Goal: Task Accomplishment & Management: Manage account settings

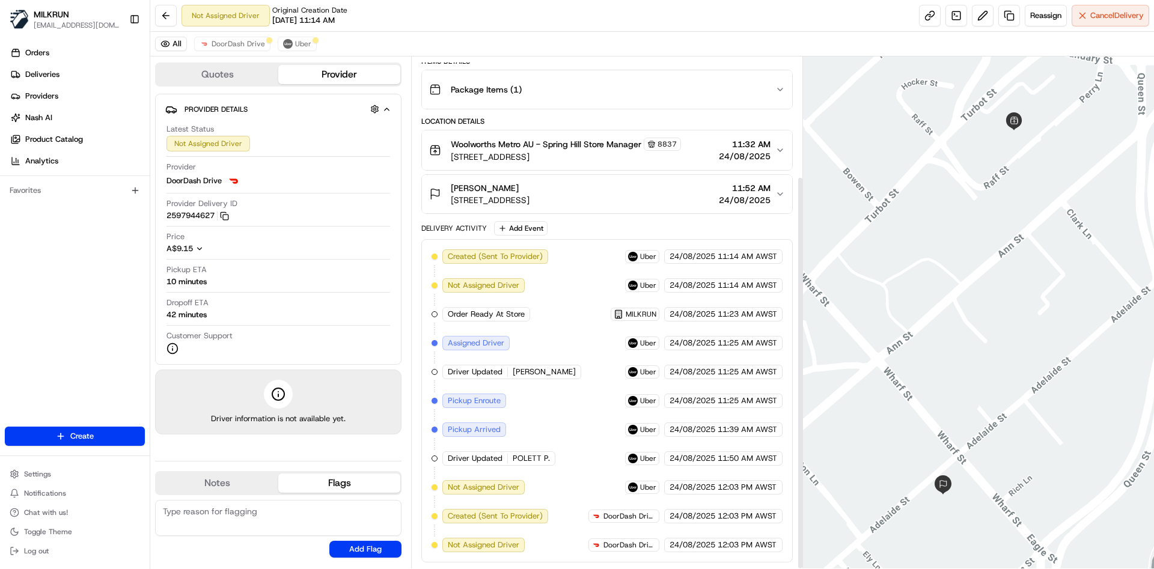
scroll to position [155, 0]
click at [252, 46] on span "DoorDash Drive" at bounding box center [238, 44] width 53 height 10
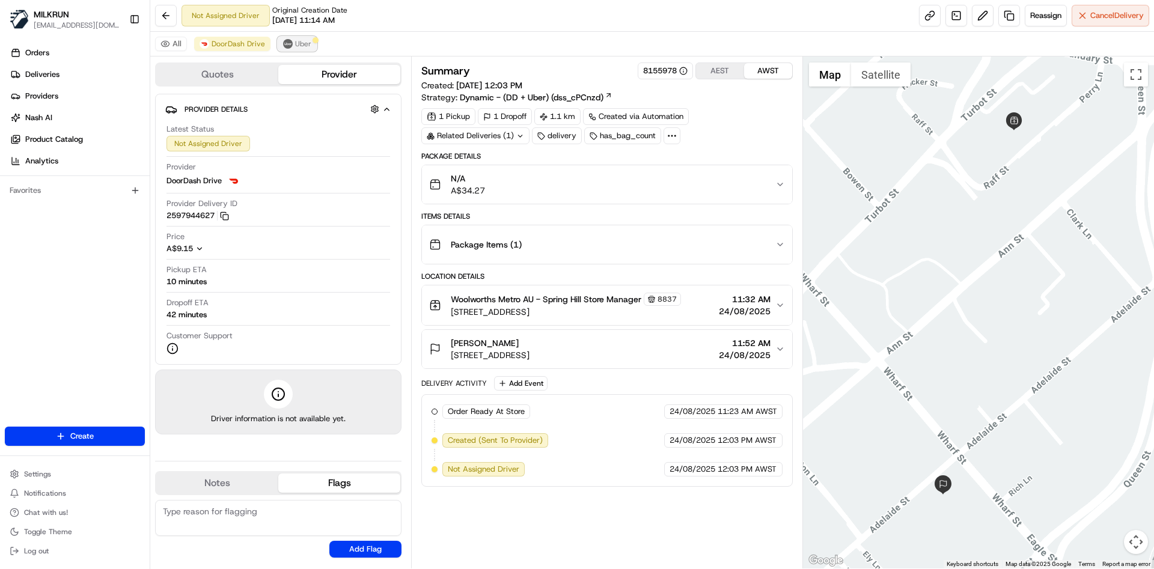
click at [283, 46] on img at bounding box center [288, 44] width 10 height 10
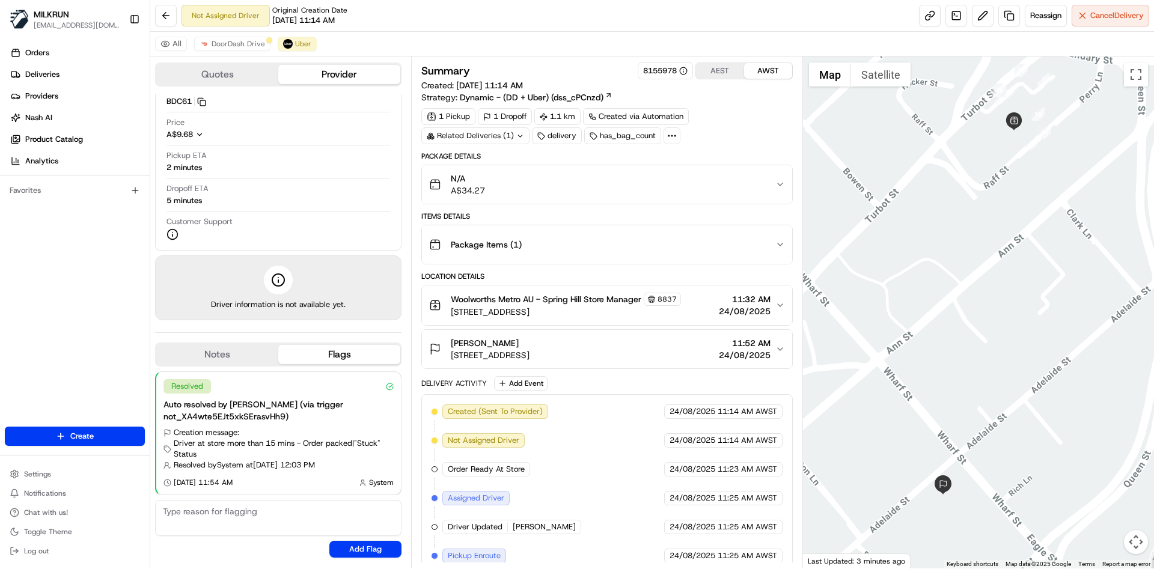
click at [660, 341] on div "Frankie Vasta 38A Wharf St, Brisbane City, QLD 4000, AU 11:52 AM 24/08/2025" at bounding box center [602, 349] width 346 height 24
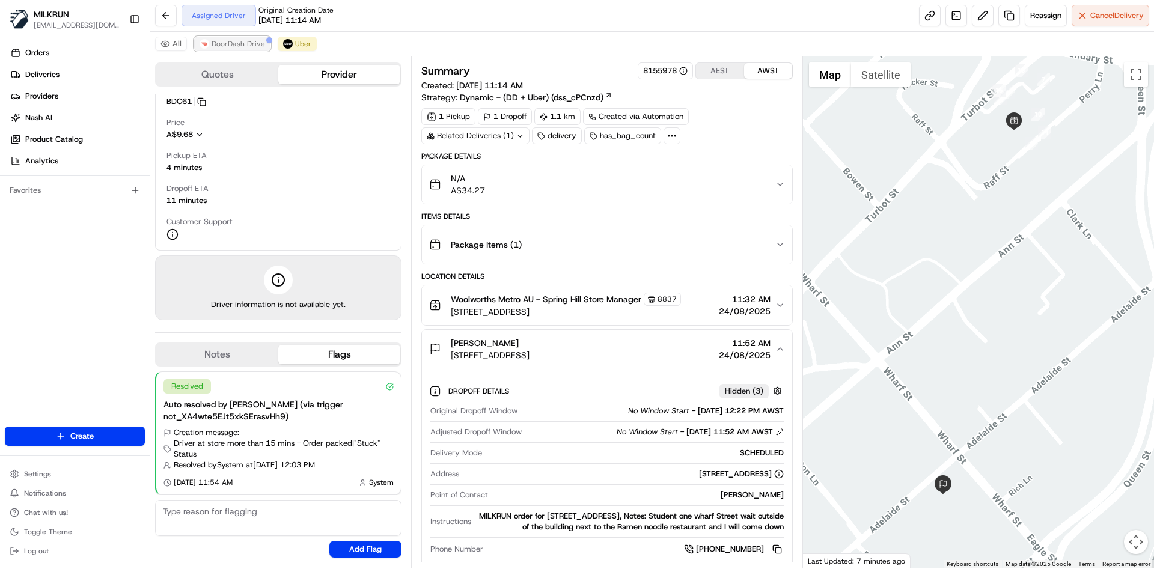
click at [234, 40] on span "DoorDash Drive" at bounding box center [238, 44] width 53 height 10
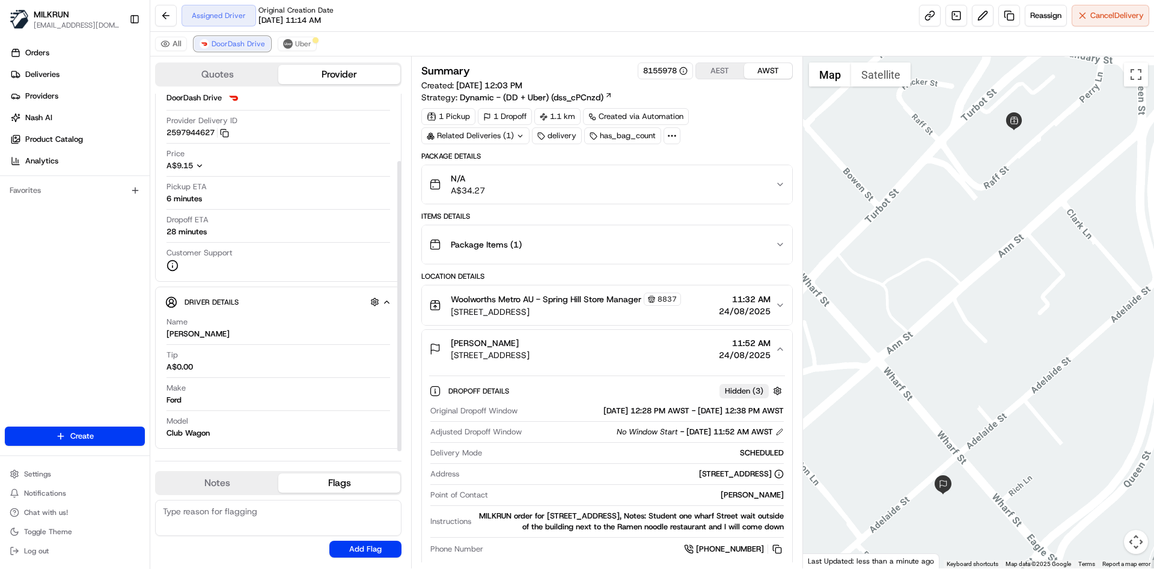
scroll to position [173, 0]
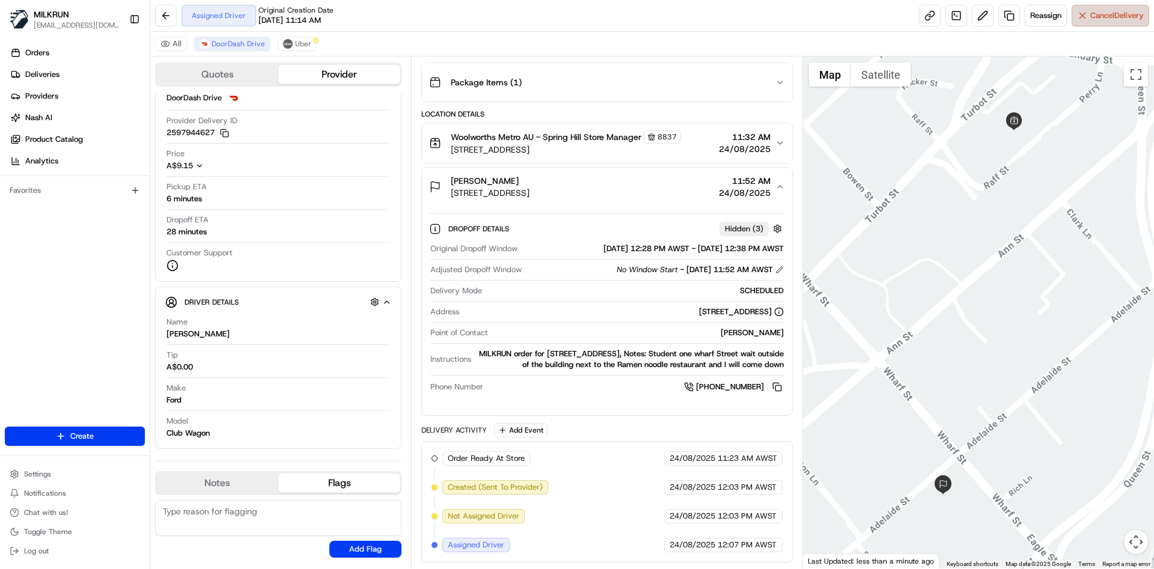
click at [1099, 19] on span "Cancel Delivery" at bounding box center [1116, 15] width 53 height 11
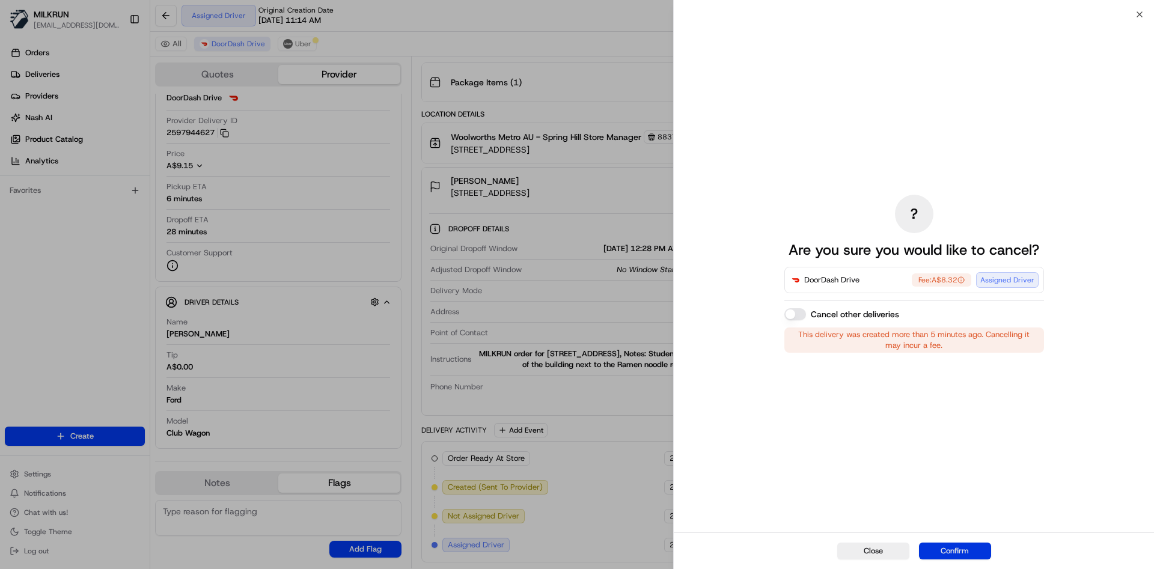
click at [973, 554] on button "Confirm" at bounding box center [955, 551] width 72 height 17
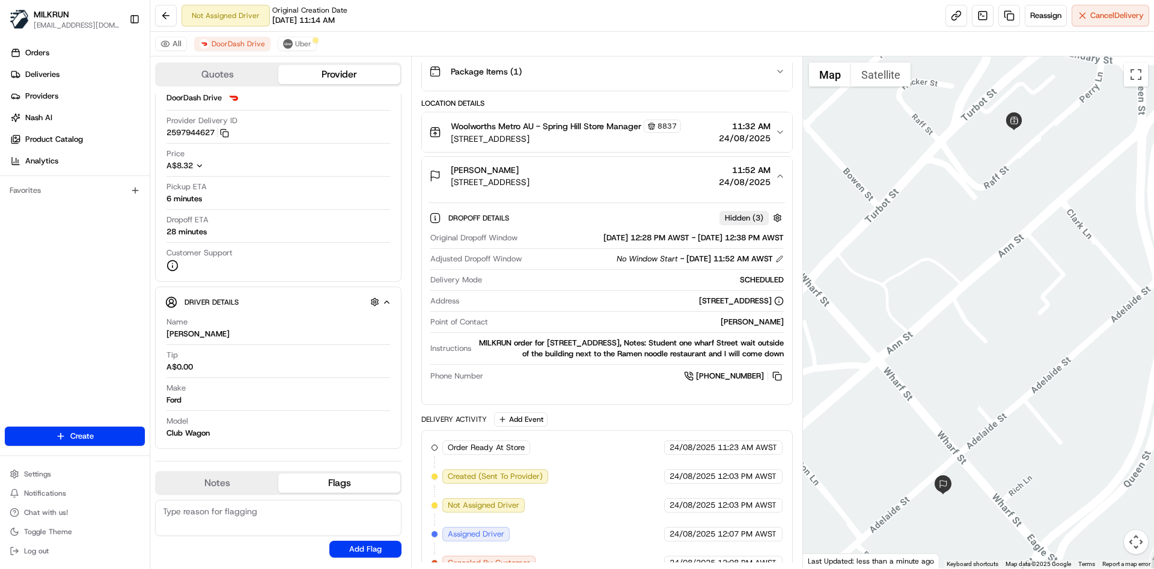
scroll to position [202, 0]
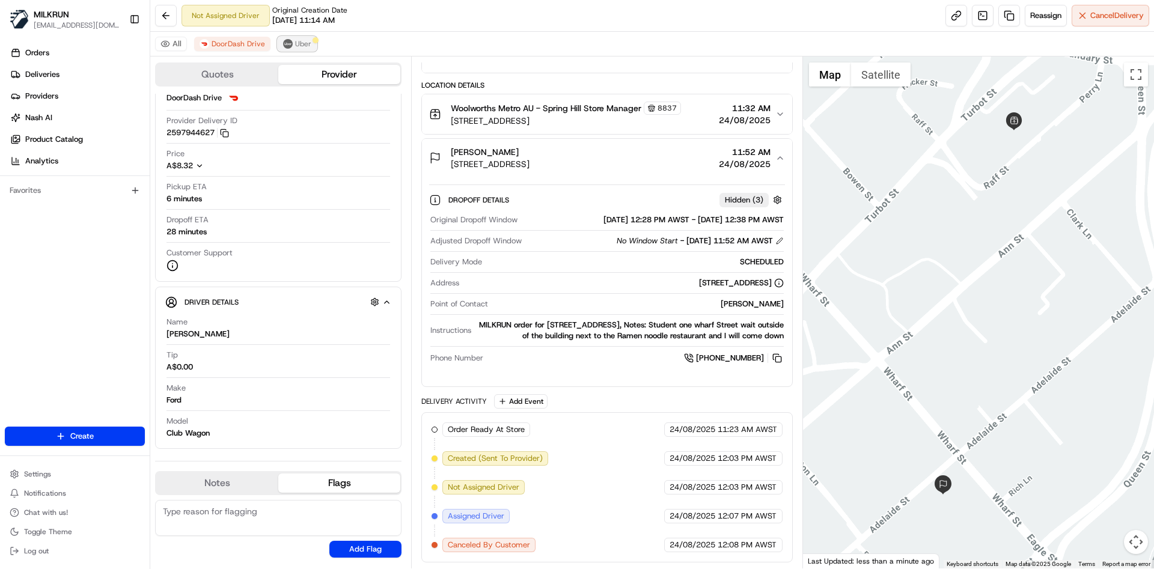
click at [303, 41] on span "Uber" at bounding box center [303, 44] width 16 height 10
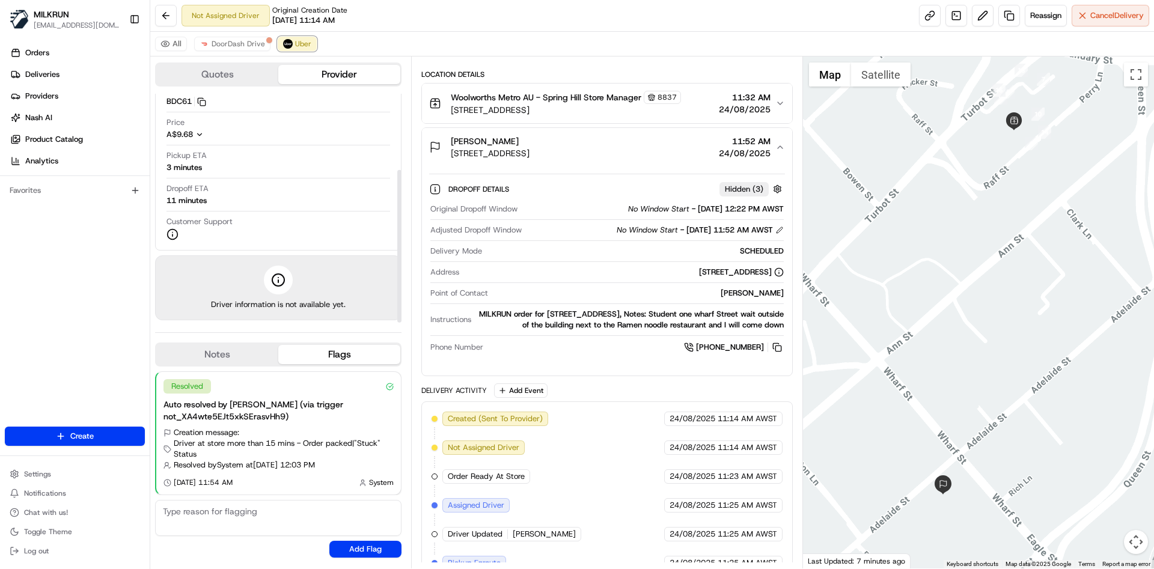
scroll to position [317, 0]
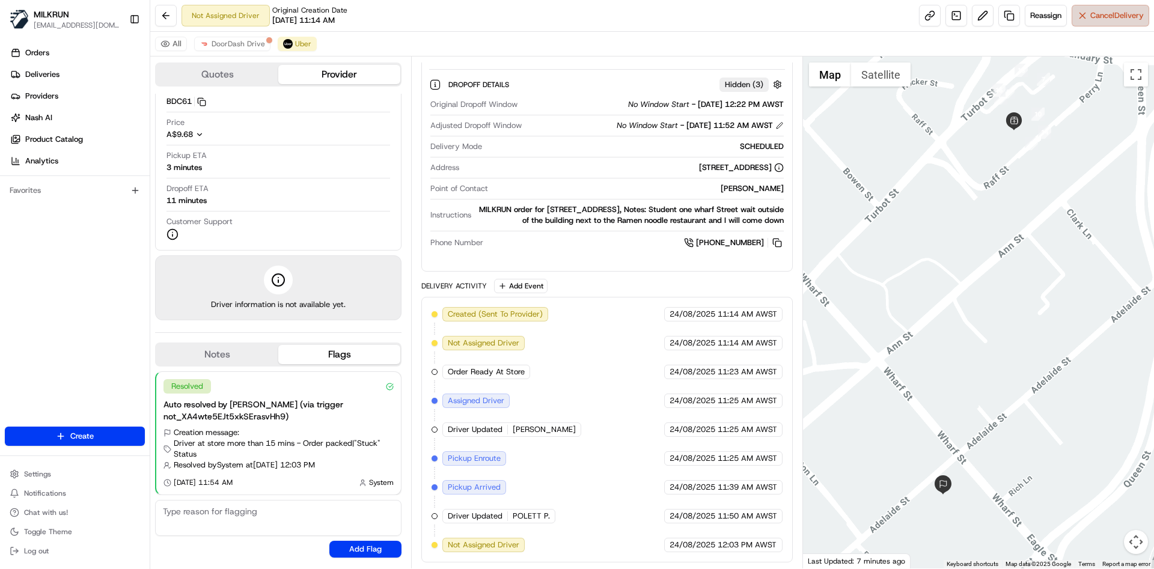
click at [1112, 23] on button "Cancel Delivery" at bounding box center [1111, 16] width 78 height 22
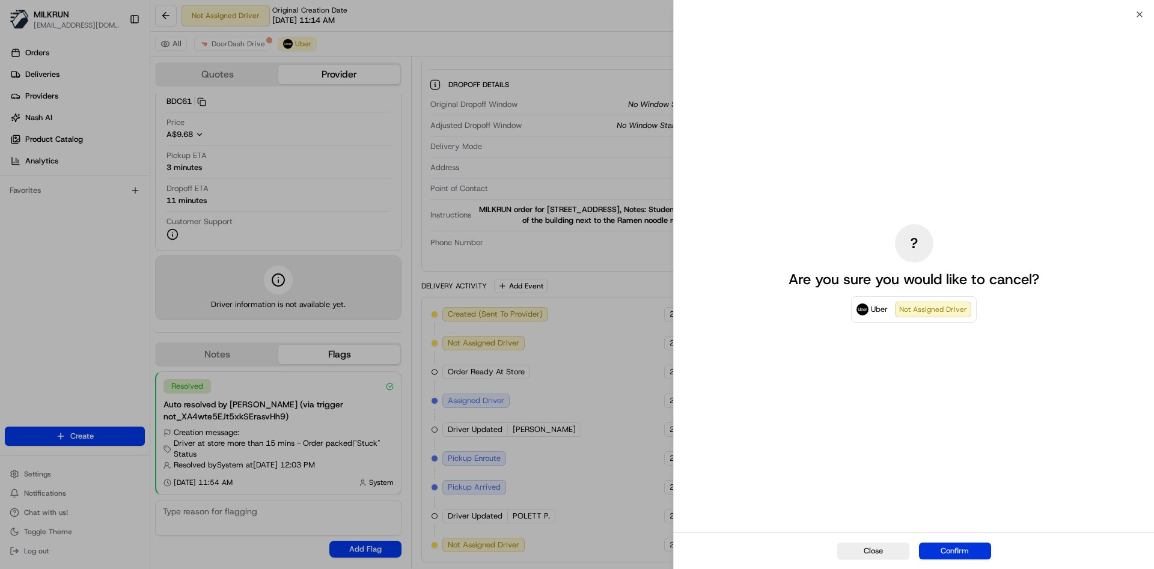
click at [972, 545] on button "Confirm" at bounding box center [955, 551] width 72 height 17
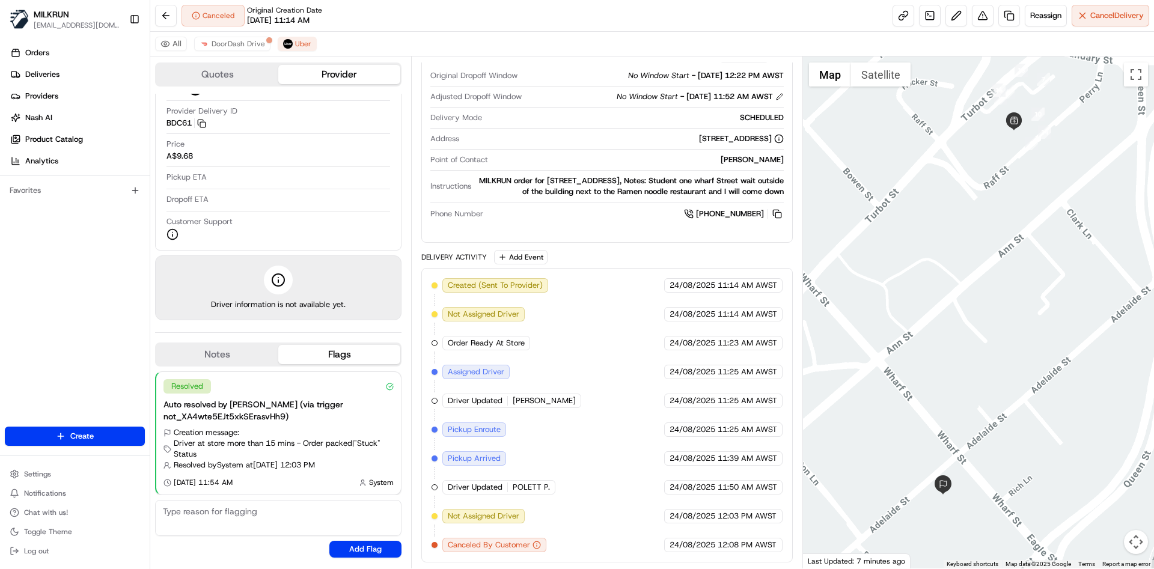
scroll to position [93, 0]
click at [173, 14] on button at bounding box center [166, 16] width 22 height 22
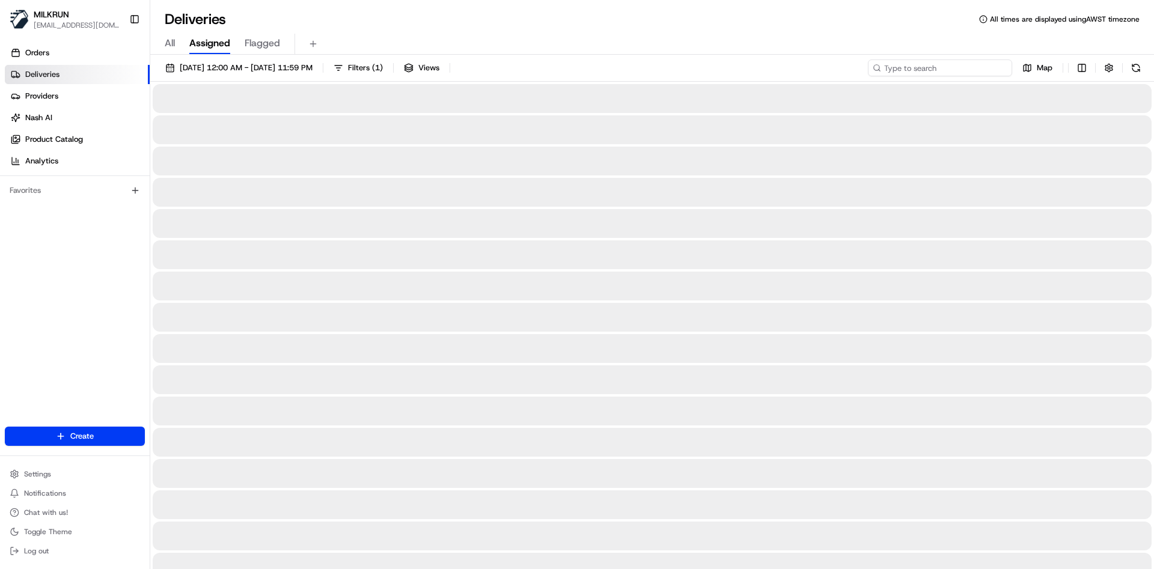
click at [971, 70] on input at bounding box center [940, 67] width 144 height 17
paste input "2df79671-1e81-4851-bd85-0fd39bfcf8e0"
type input "2df79671-1e81-4851-bd85-0fd39bfcf8e0"
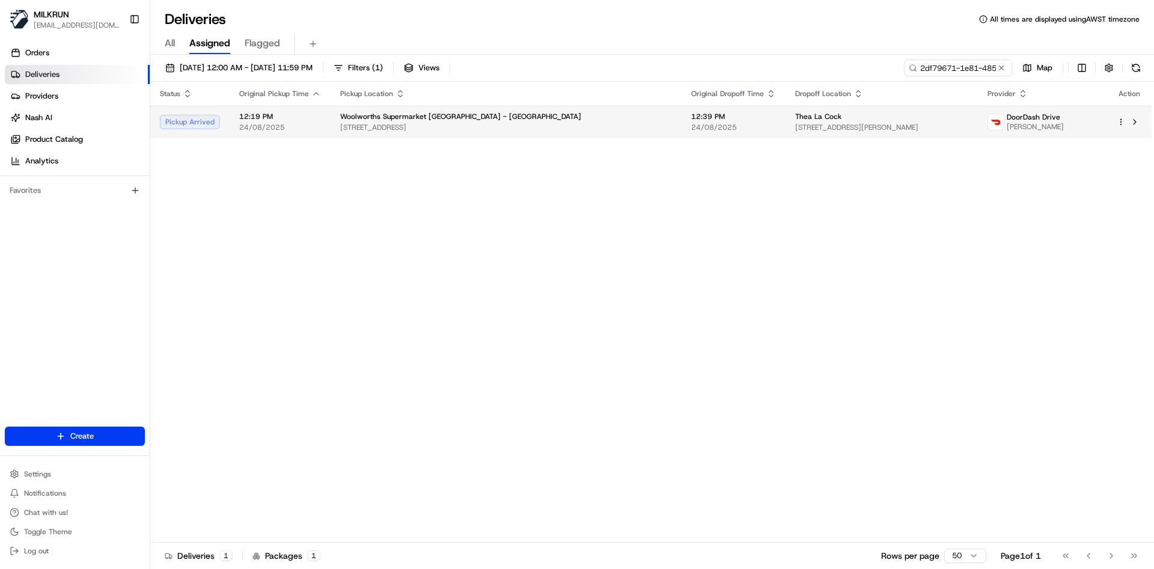
click at [829, 125] on span "5 Stansfield Place, Sunnyhills, Auckland 2010, NZ" at bounding box center [881, 128] width 173 height 10
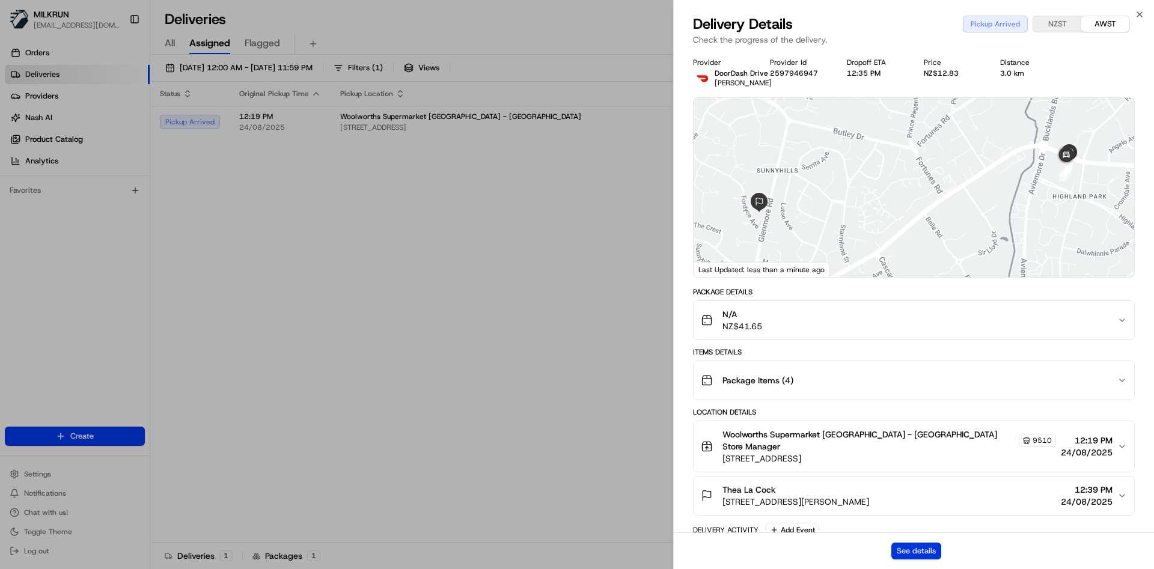
click at [920, 550] on button "See details" at bounding box center [916, 551] width 50 height 17
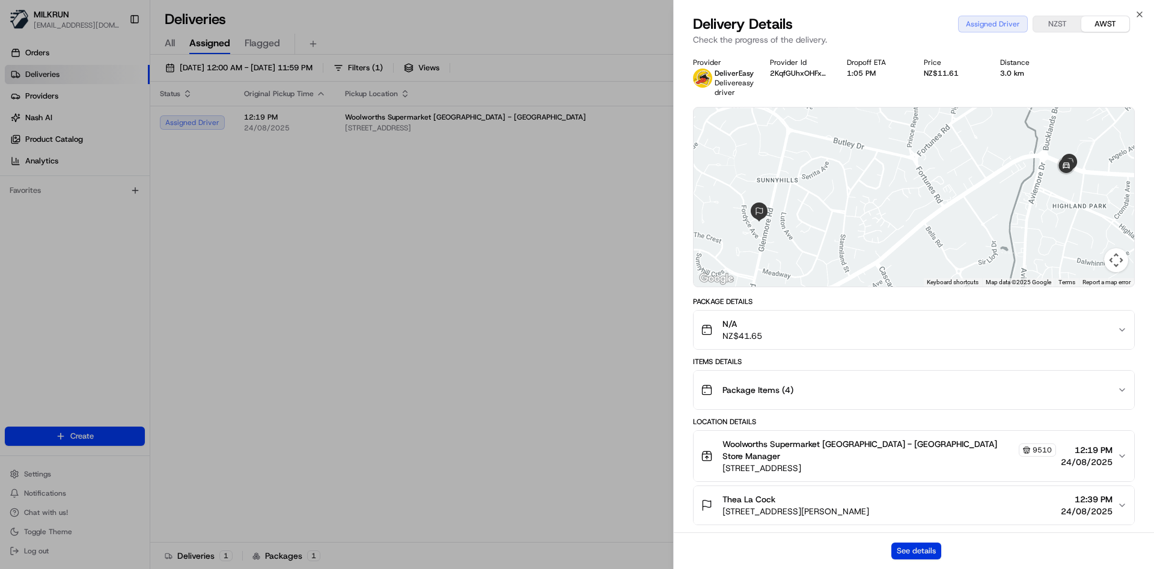
click at [927, 543] on button "See details" at bounding box center [916, 551] width 50 height 17
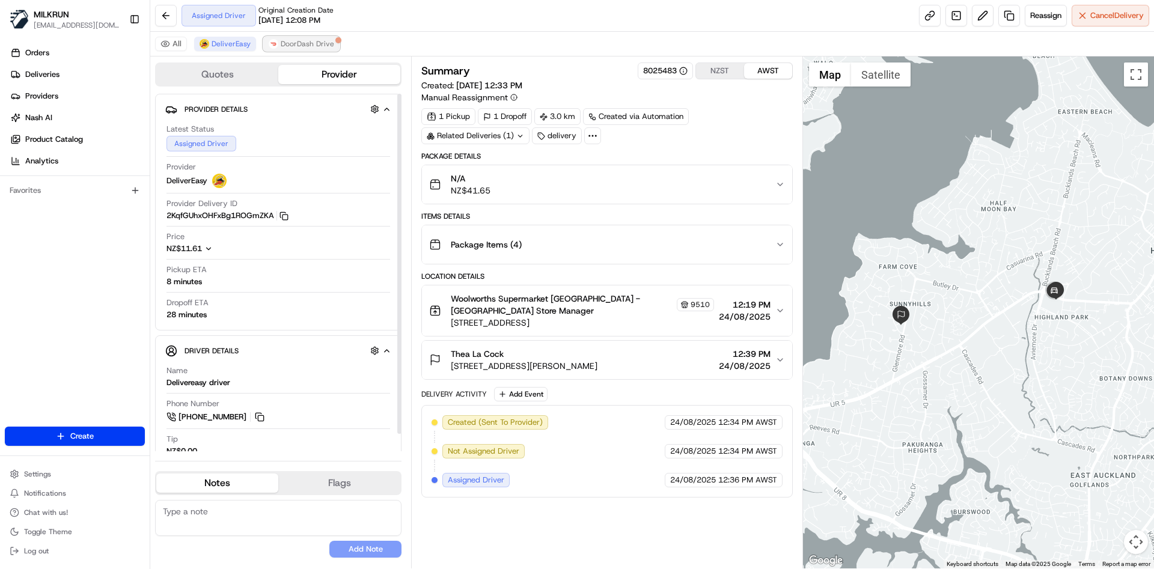
click at [327, 42] on span "DoorDash Drive" at bounding box center [307, 44] width 53 height 10
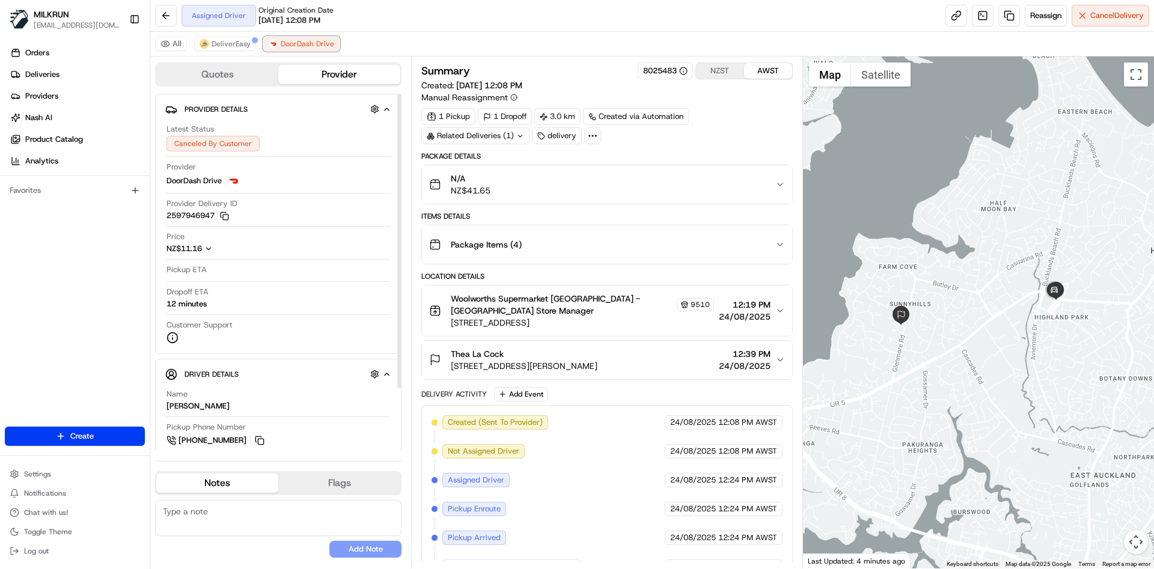
scroll to position [50, 0]
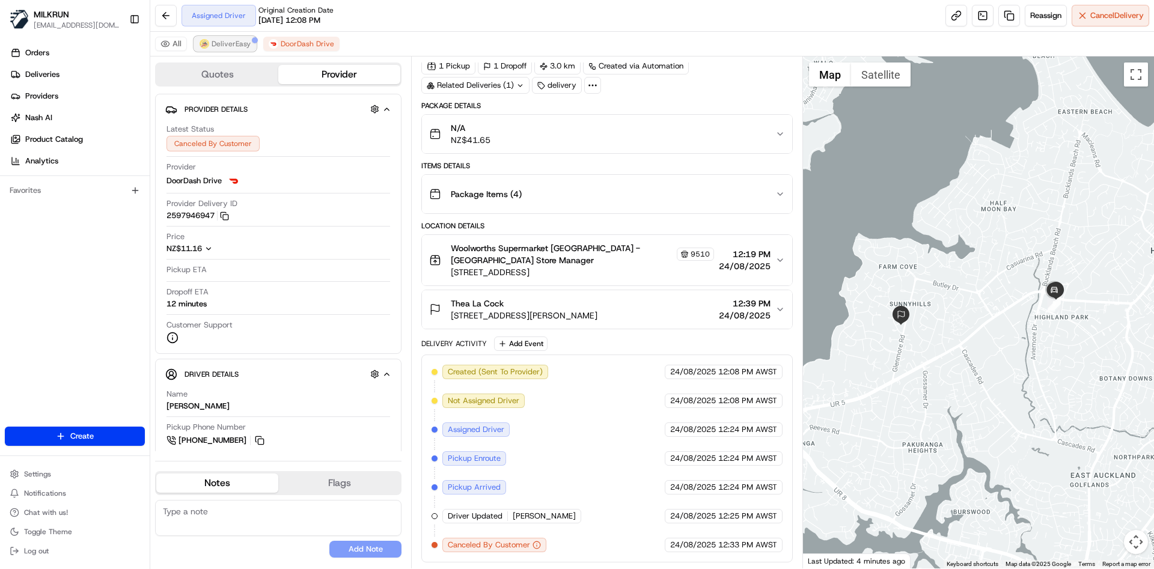
click at [227, 49] on button "DeliverEasy" at bounding box center [225, 44] width 62 height 14
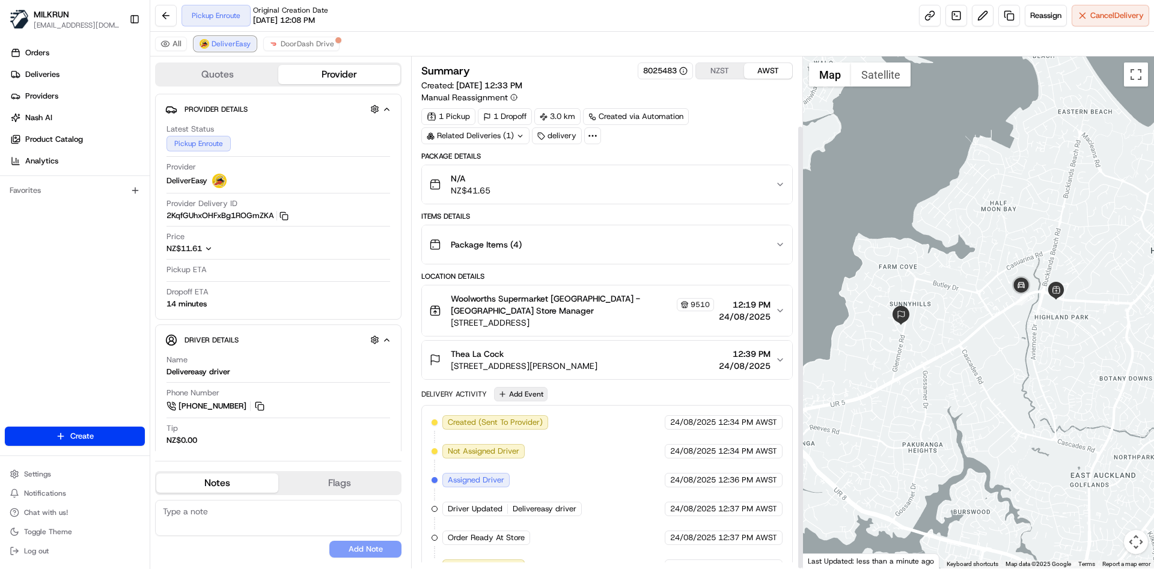
scroll to position [79, 0]
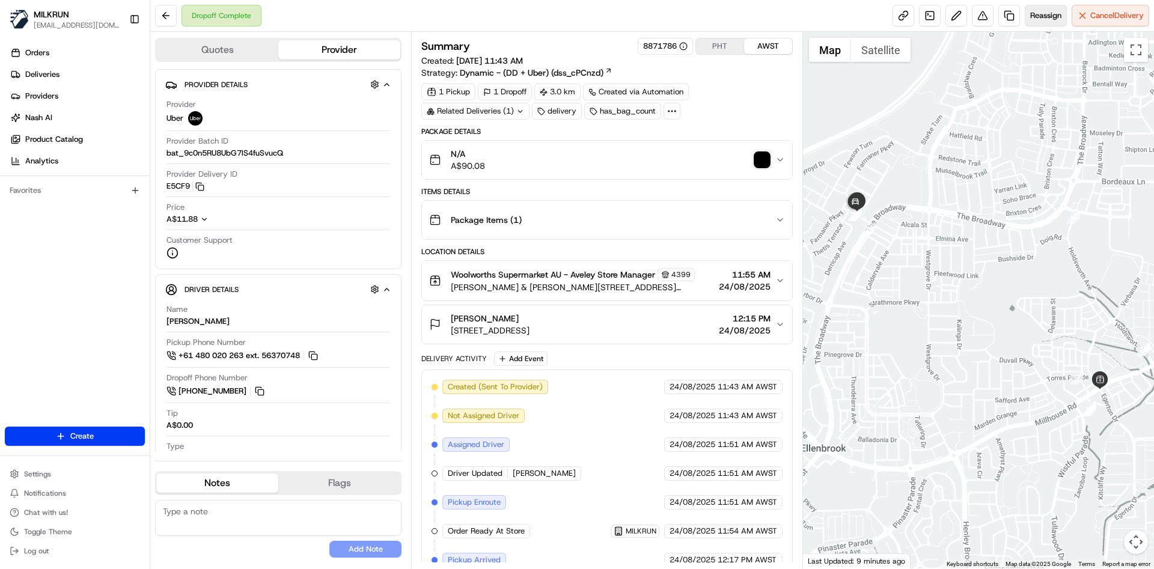
click at [1049, 20] on span "Reassign" at bounding box center [1045, 15] width 31 height 11
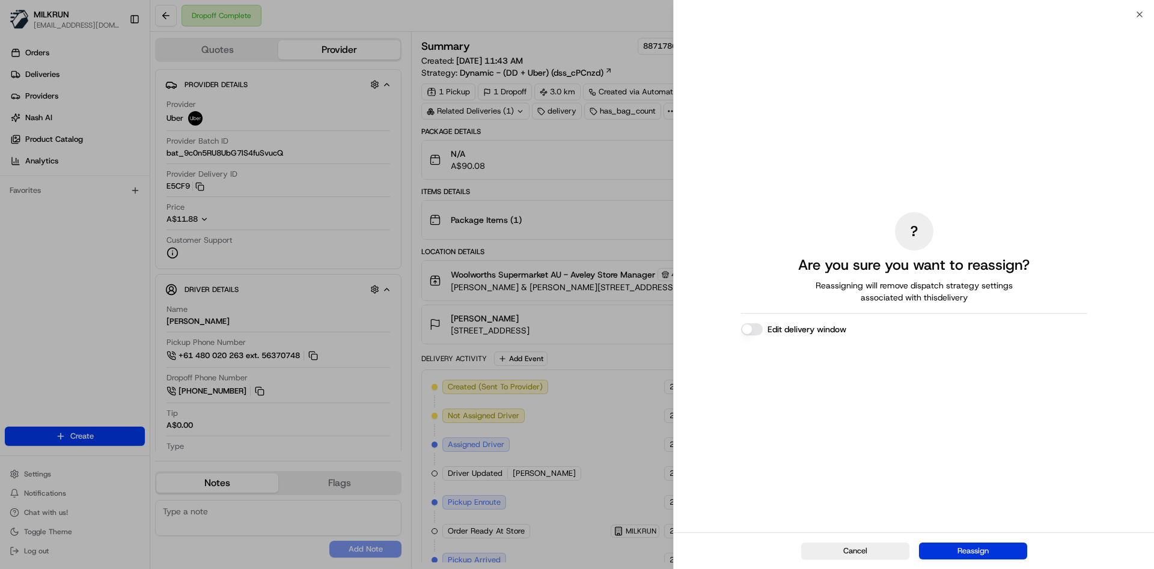
click at [990, 550] on button "Reassign" at bounding box center [973, 551] width 108 height 17
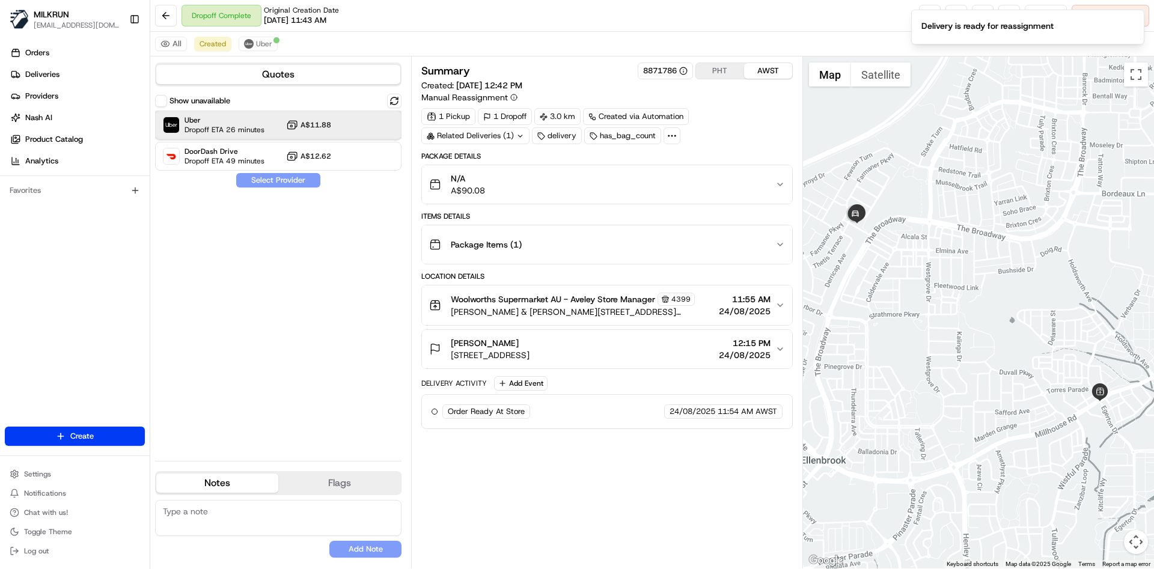
click at [237, 127] on span "Dropoff ETA 26 minutes" at bounding box center [224, 130] width 80 height 10
click at [290, 186] on button "Assign Provider" at bounding box center [278, 180] width 85 height 14
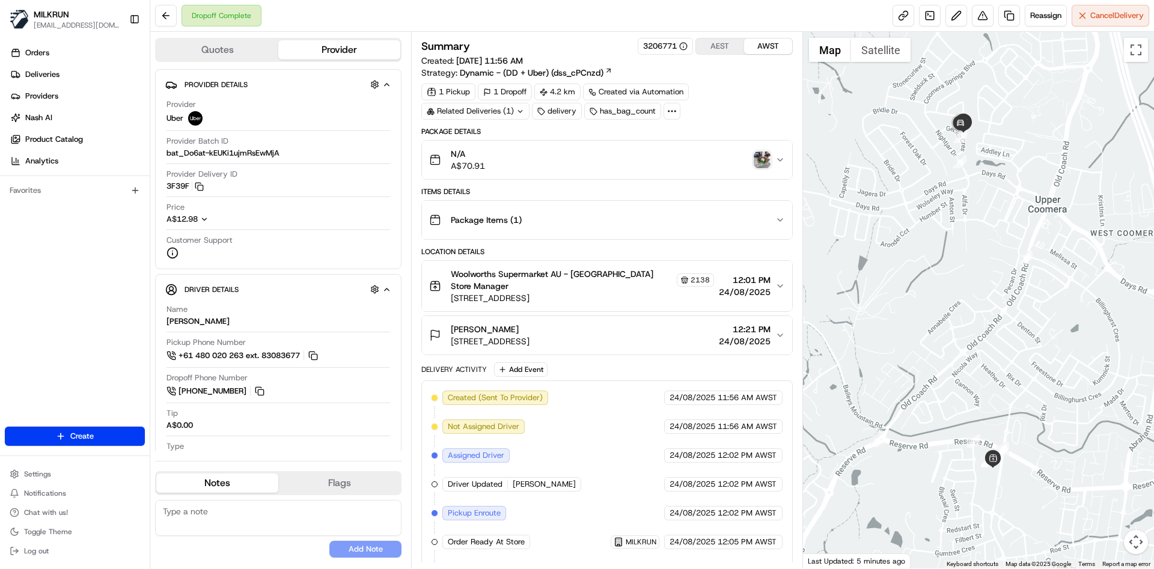
click at [769, 154] on img "button" at bounding box center [762, 159] width 17 height 17
click at [663, 314] on div "Location Details Woolworths Supermarket AU - Upper Coomera Store Manager 2138 1…" at bounding box center [606, 301] width 371 height 108
click at [661, 336] on div "jade taumata 1 Gecko Cres, Upper Coomera, QLD 4209, AU 12:21 PM 24/08/2025" at bounding box center [602, 335] width 346 height 24
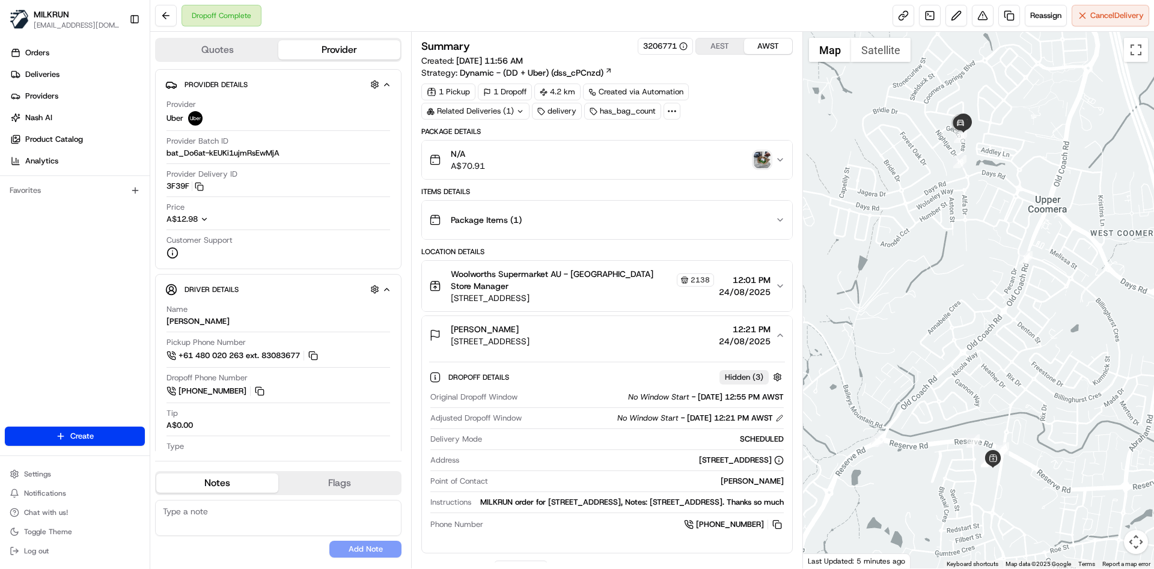
click at [795, 300] on div "Summary 3206771 AEST AWST Created: 24/08/2025 11:56 AM Strategy: Dynamic - (DD …" at bounding box center [606, 300] width 391 height 537
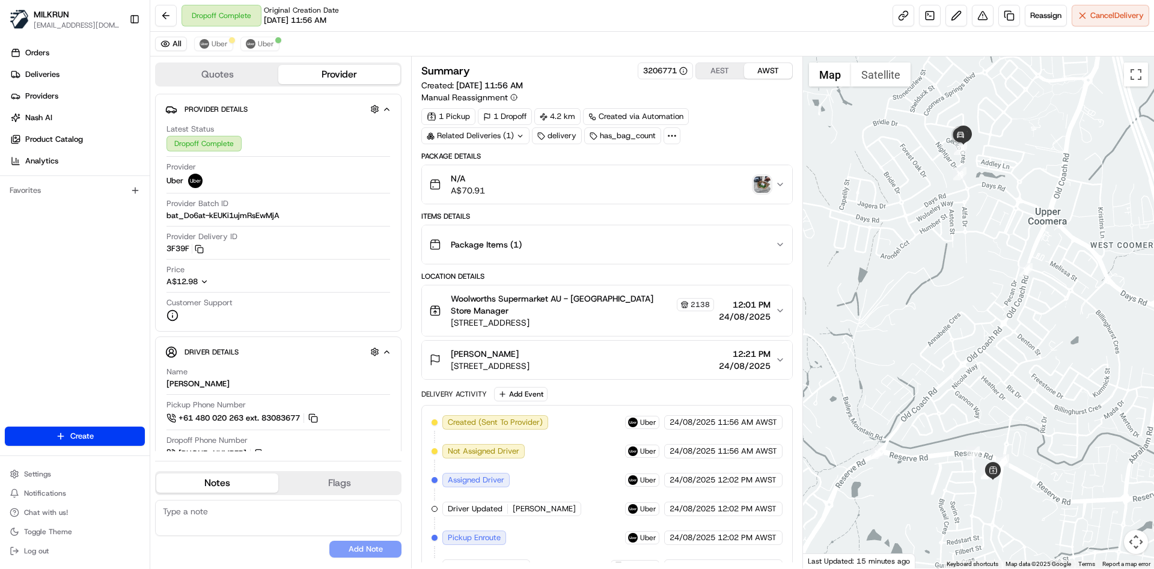
click at [763, 190] on img "button" at bounding box center [762, 184] width 17 height 17
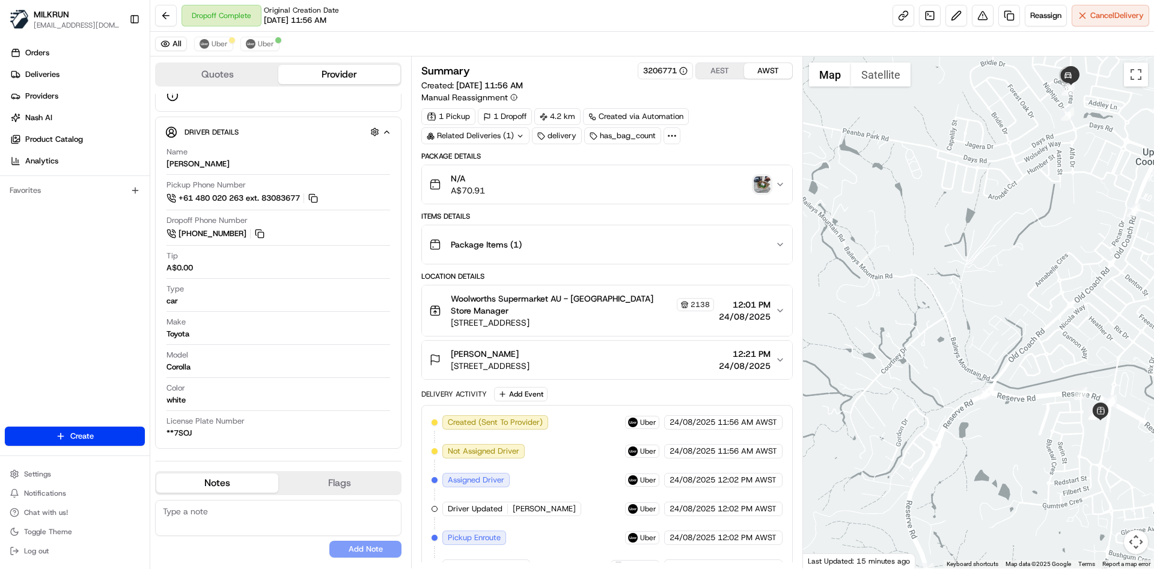
click at [678, 269] on div "Package Details N/A A$70.91 Items Details Package Items ( 1 ) Location Details …" at bounding box center [606, 468] width 371 height 635
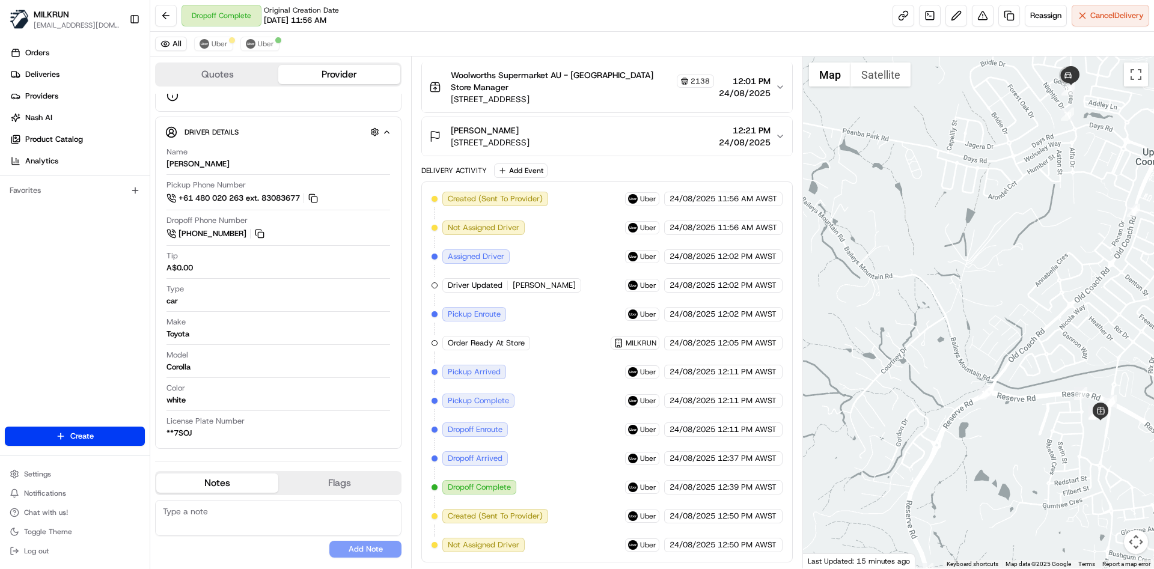
click at [680, 285] on span "24/08/2025" at bounding box center [692, 285] width 46 height 11
click at [596, 357] on div "Created (Sent To Provider) Uber 24/08/2025 11:56 AM AWST Not Assigned Driver Ub…" at bounding box center [606, 372] width 350 height 361
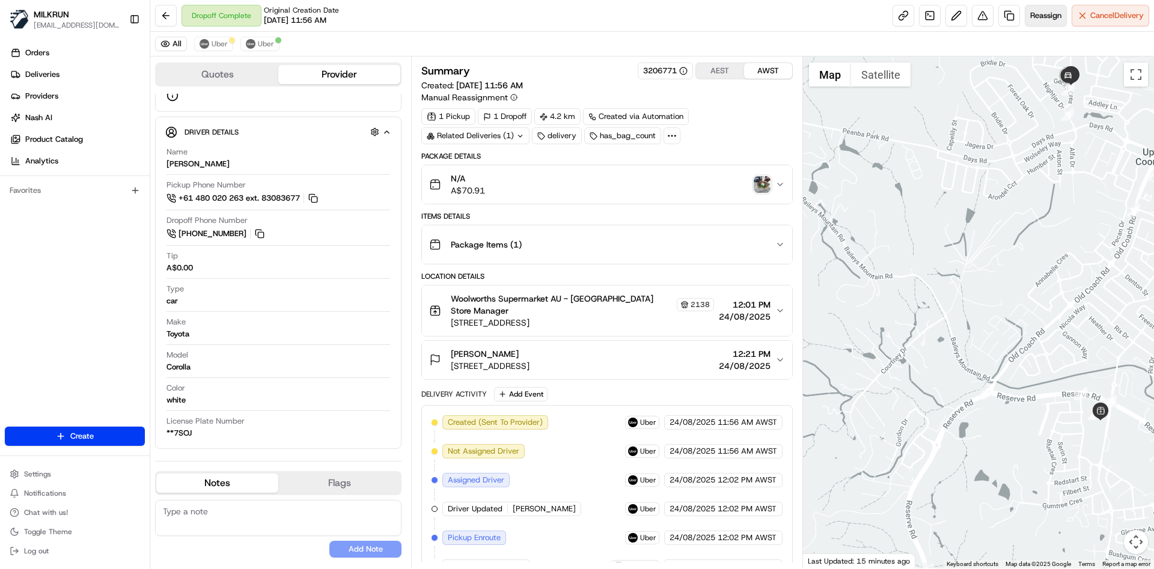
click at [1025, 12] on button "Reassign" at bounding box center [1046, 16] width 42 height 22
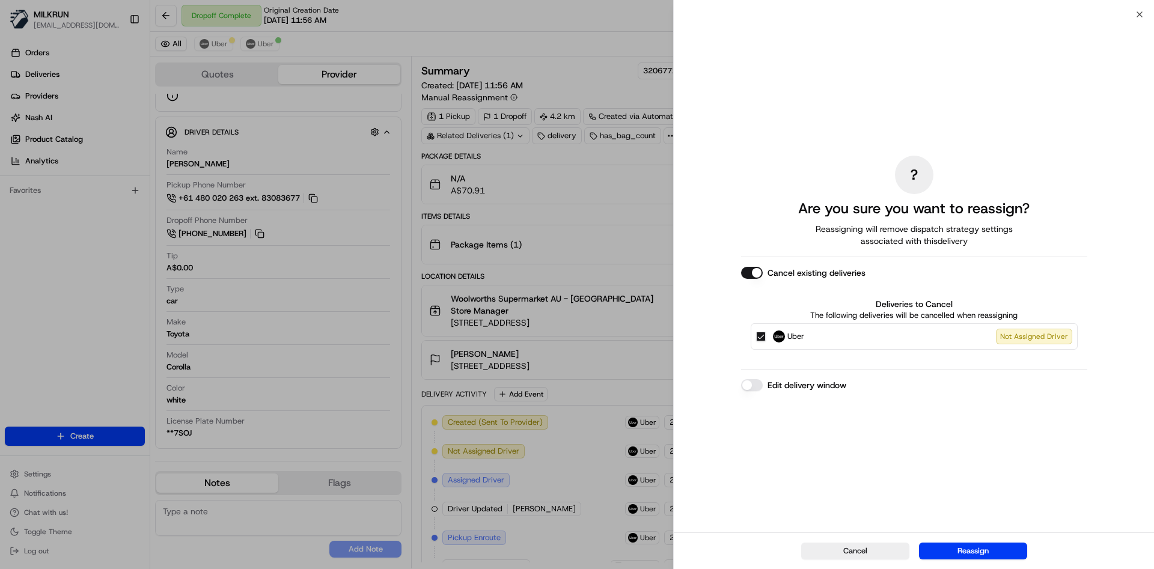
click at [758, 339] on button "Uber Not Assigned Driver" at bounding box center [761, 337] width 10 height 10
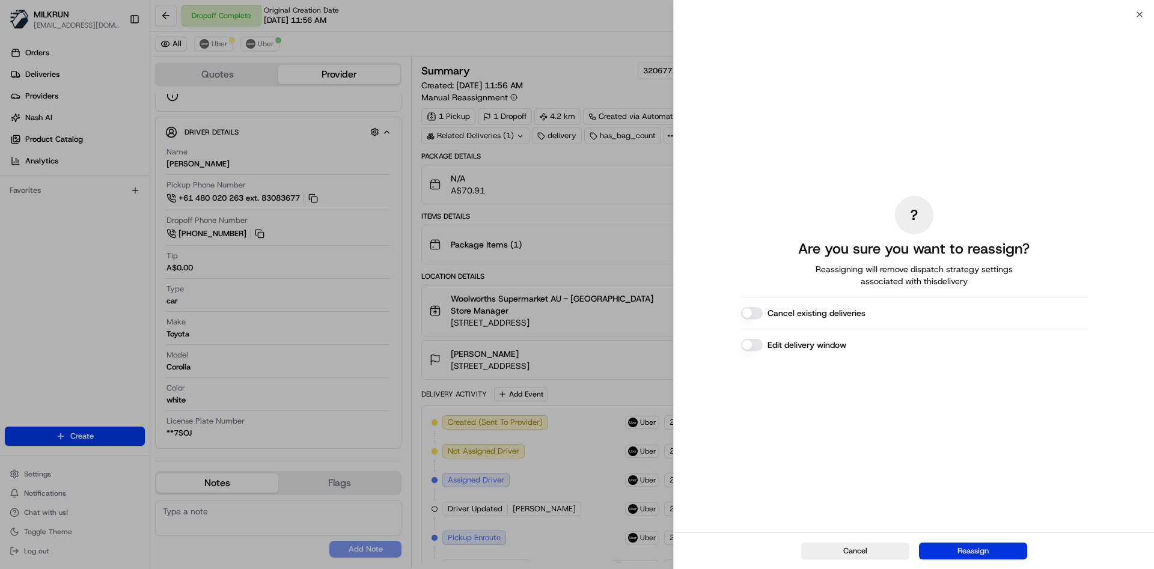
click at [958, 546] on button "Reassign" at bounding box center [973, 551] width 108 height 17
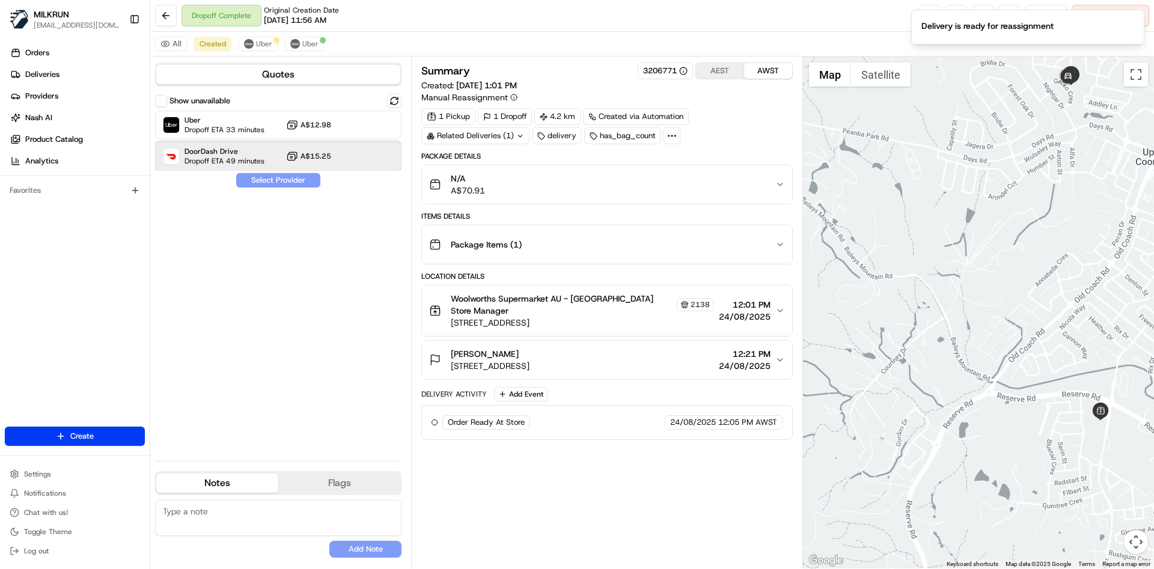
click at [285, 148] on div "DoorDash Drive Dropoff ETA 49 minutes A$15.25" at bounding box center [278, 156] width 246 height 29
click at [276, 177] on button "Assign Provider" at bounding box center [278, 180] width 85 height 14
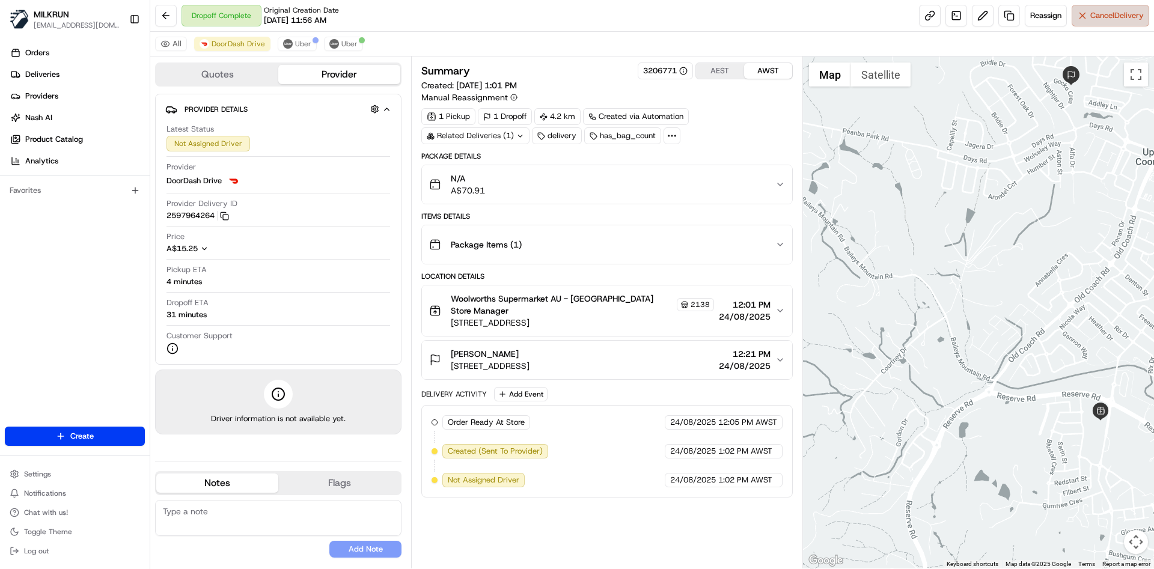
click at [1106, 25] on button "Cancel Delivery" at bounding box center [1111, 16] width 78 height 22
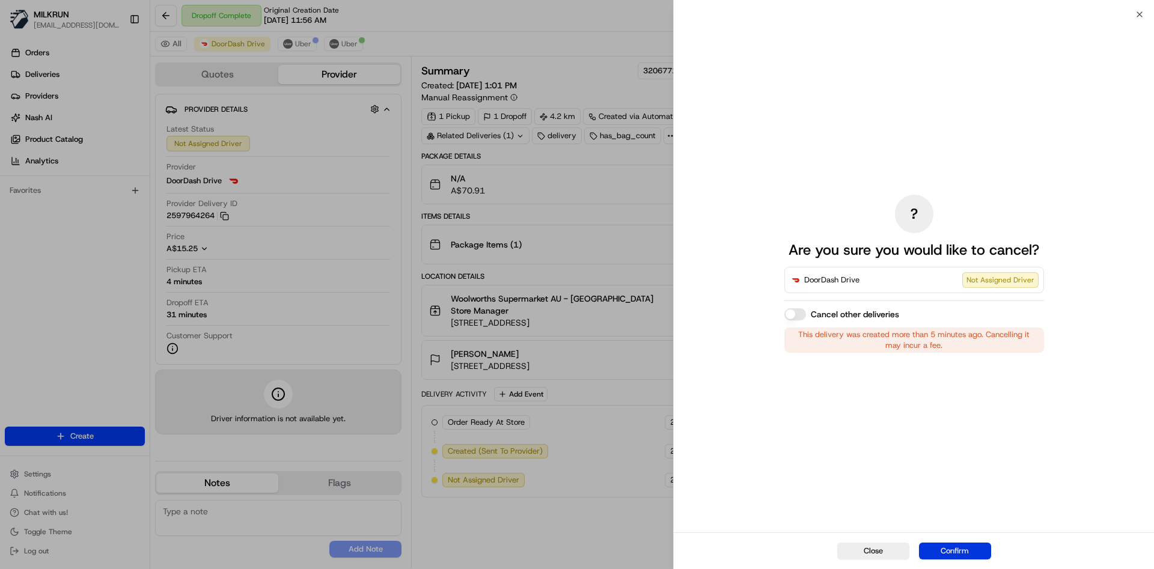
click at [948, 550] on button "Confirm" at bounding box center [955, 551] width 72 height 17
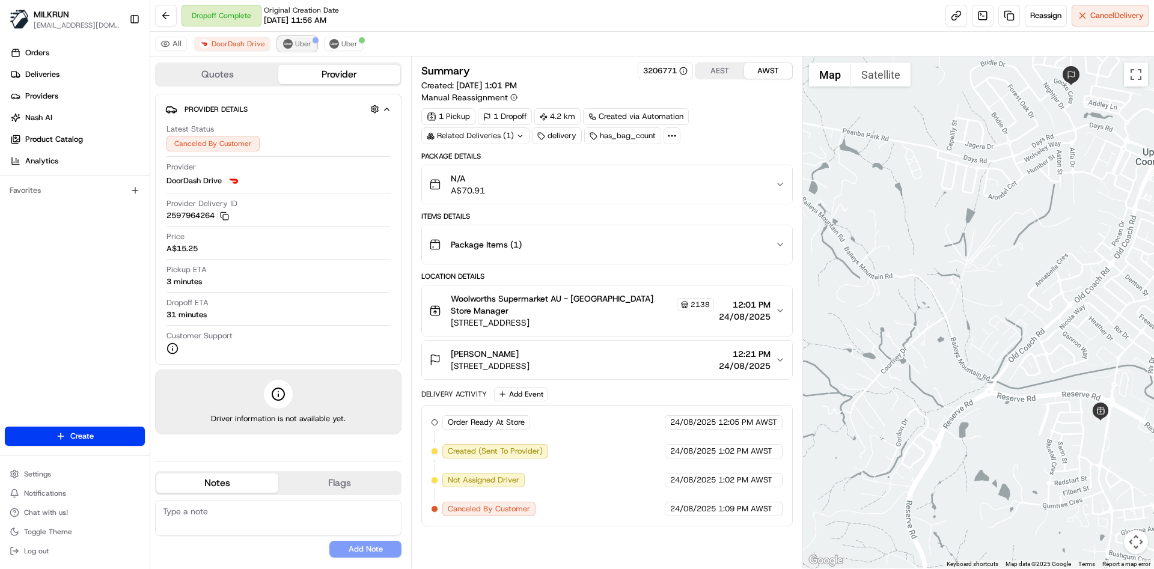
click at [295, 43] on span "Uber" at bounding box center [303, 44] width 16 height 10
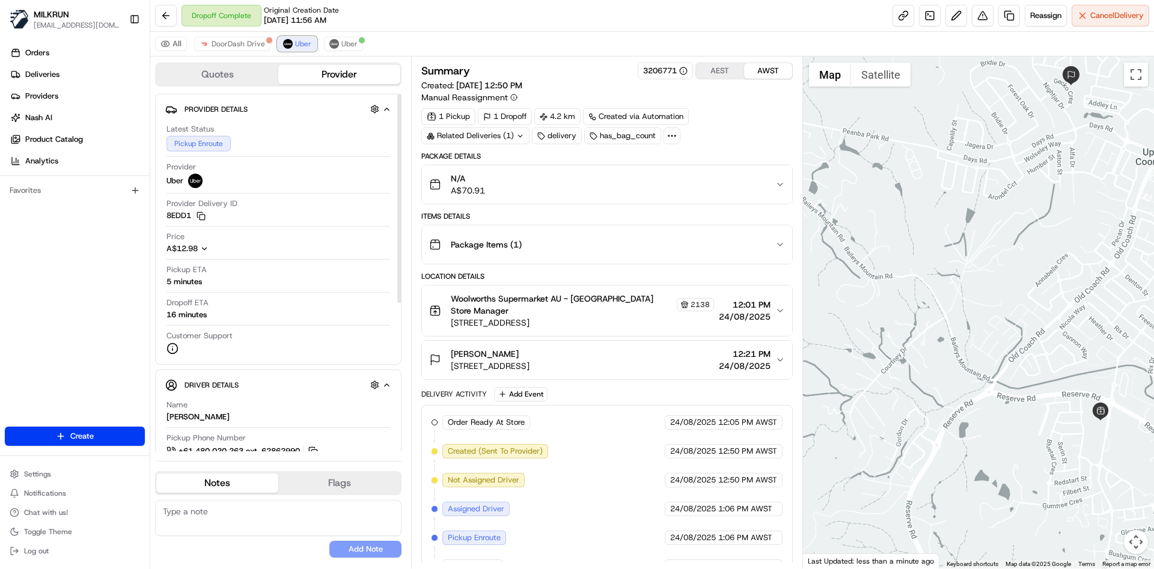
scroll to position [253, 0]
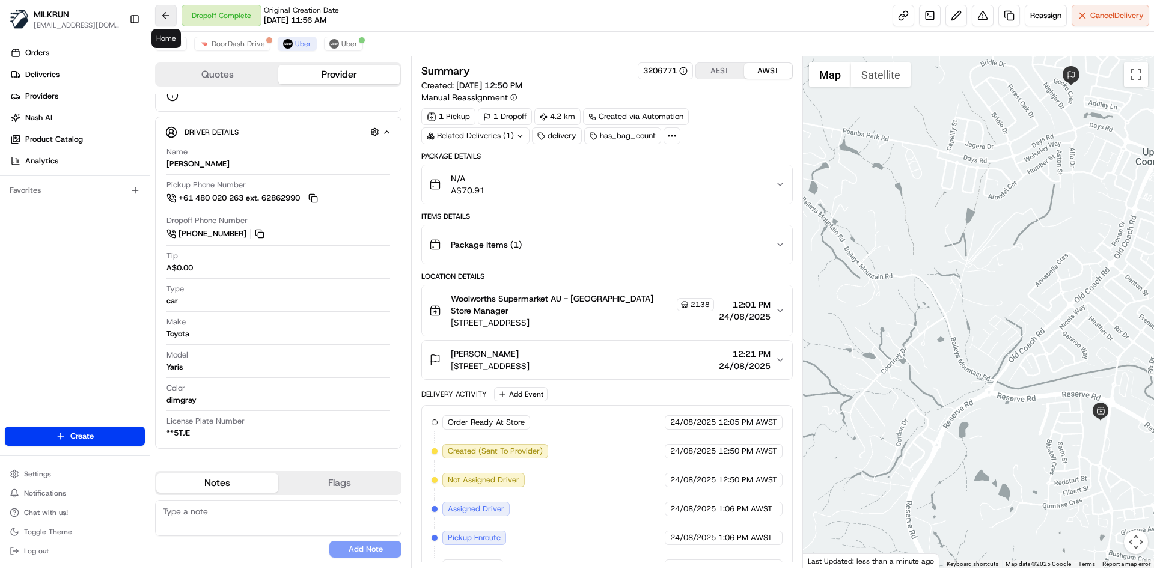
click at [158, 23] on button at bounding box center [166, 16] width 22 height 22
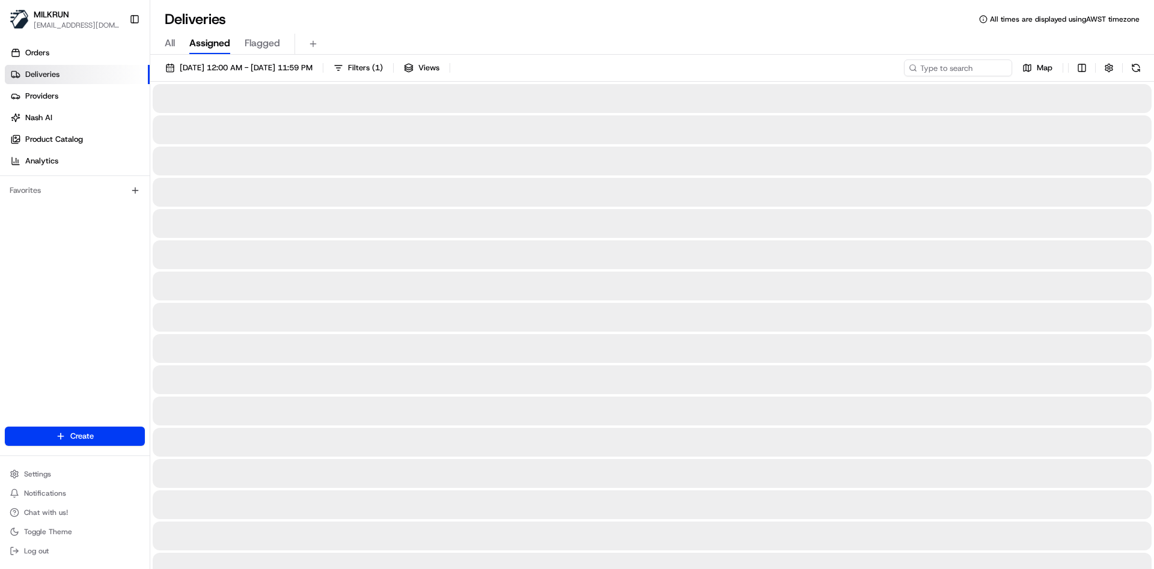
click at [953, 78] on div "24/08/2025 12:00 AM - 24/08/2025 11:59 PM Filters ( 1 ) Views Map" at bounding box center [652, 70] width 1004 height 22
click at [968, 65] on input at bounding box center [940, 67] width 144 height 17
paste input "2975515c-9ade-42b5-98c5-70f1c32b2ef1"
type input "2975515c-9ade-42b5-98c5-70f1c32b2ef1"
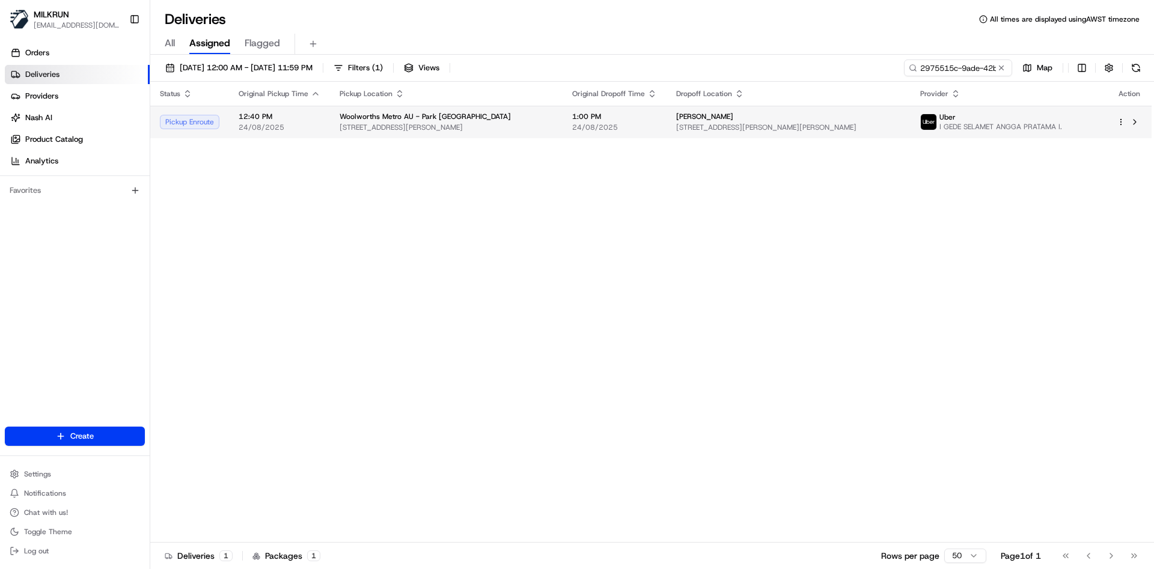
click at [672, 108] on td "christopher Tomlinson 60 Applebee St, Saint Peters, NSW 2044, AU" at bounding box center [787, 122] width 243 height 32
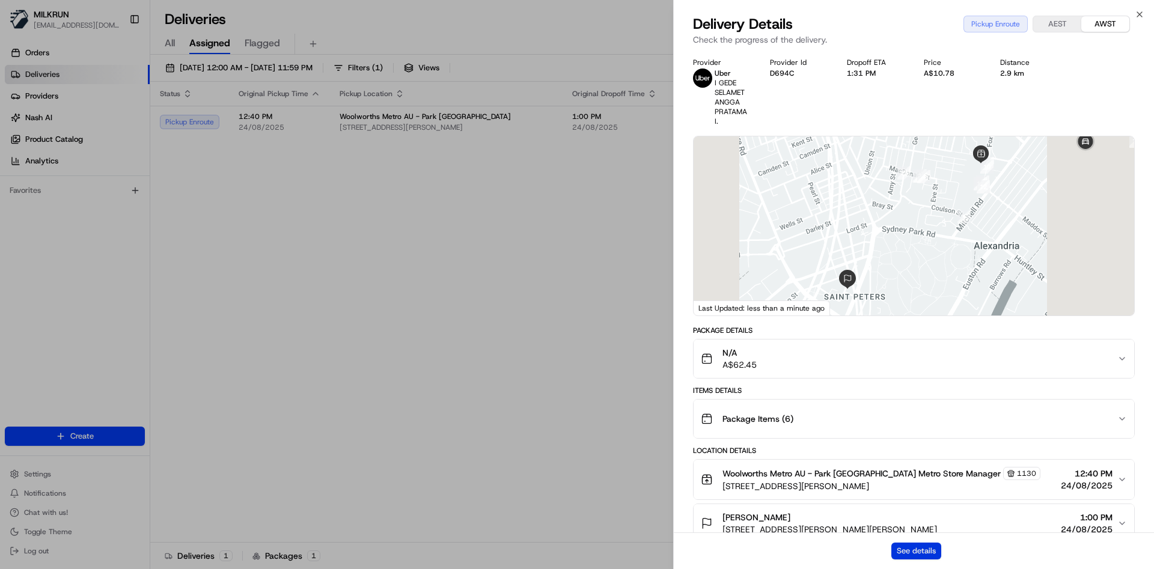
click at [915, 552] on button "See details" at bounding box center [916, 551] width 50 height 17
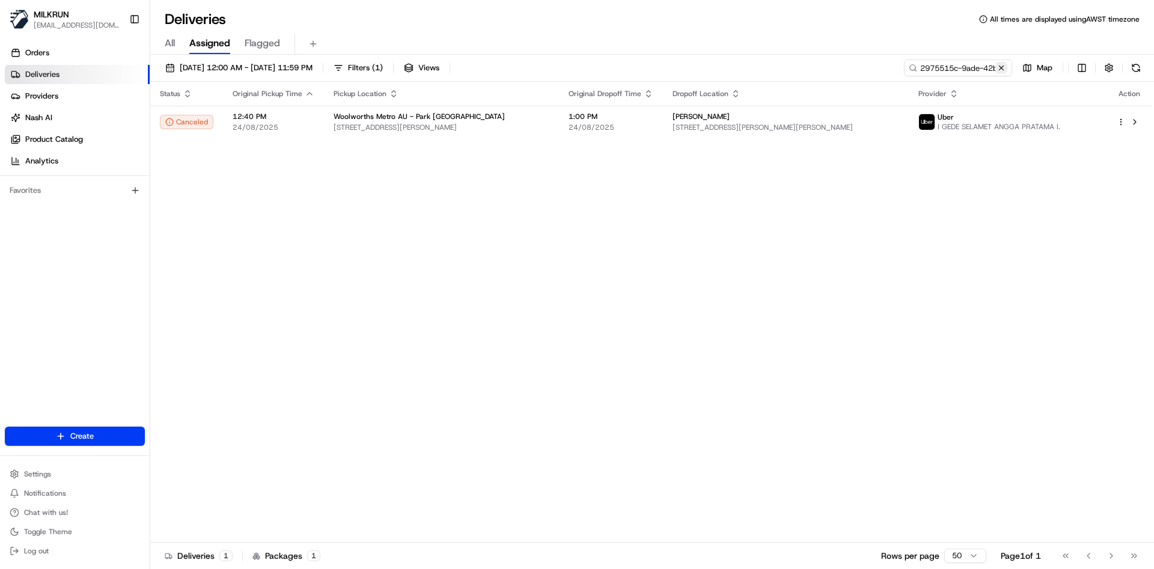
click at [1001, 67] on button at bounding box center [1001, 68] width 12 height 12
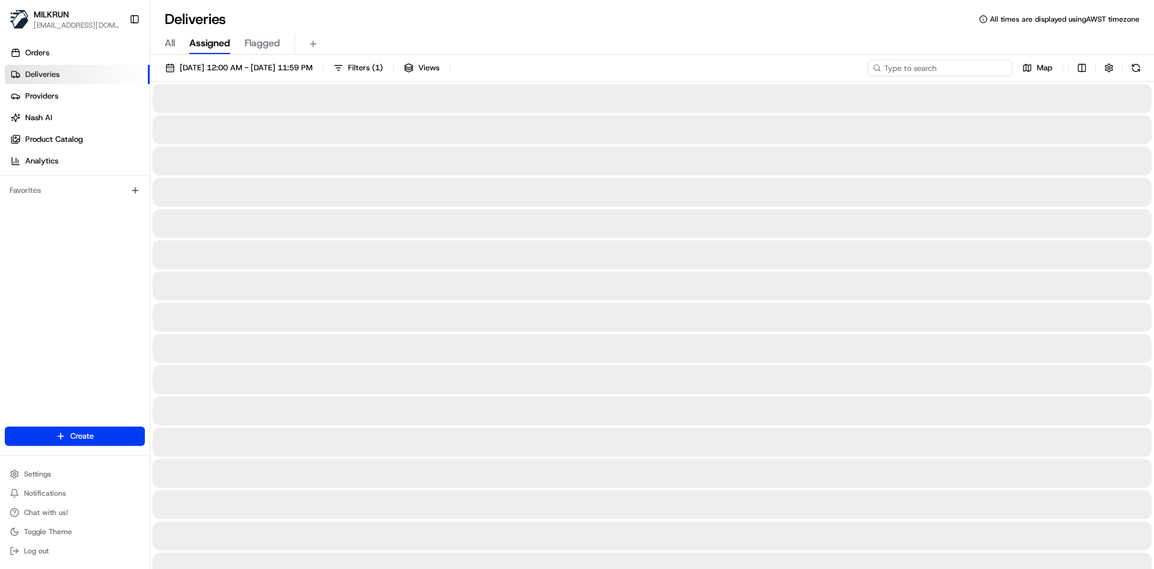
click at [989, 64] on input at bounding box center [940, 67] width 144 height 17
paste input "10a94a5c-898b-47b6-b3b7-7f5aa9514110"
type input "10a94a5c-898b-47b6-b3b7-7f5aa9514110"
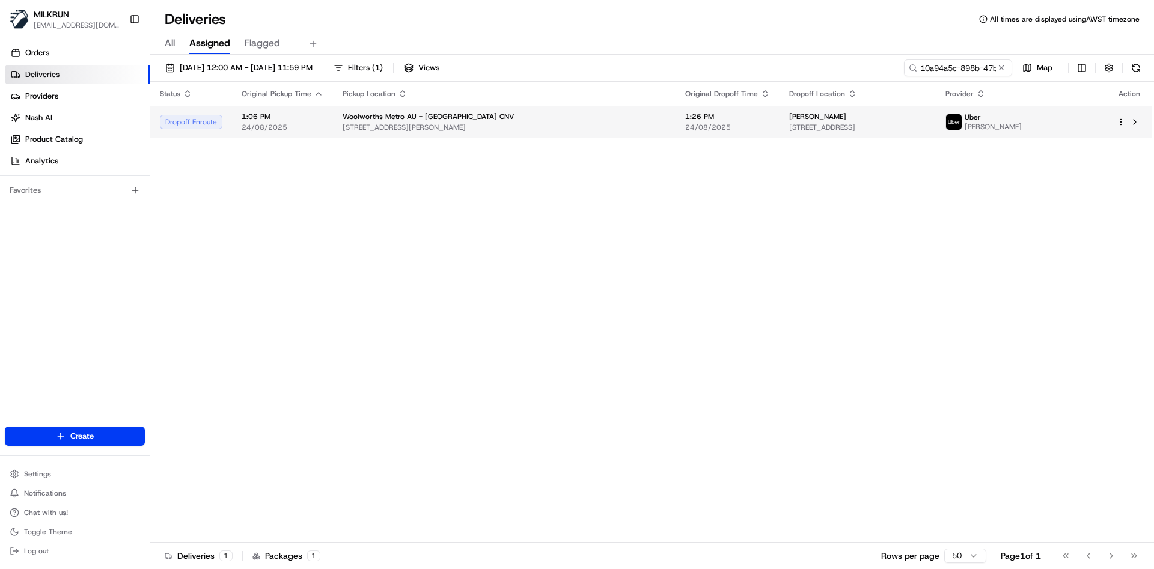
click at [481, 134] on td "Woolworths Metro AU - Bondi Beach CNV 180-186 Campbell Parade, Bondi Beach, NSW…" at bounding box center [504, 122] width 343 height 32
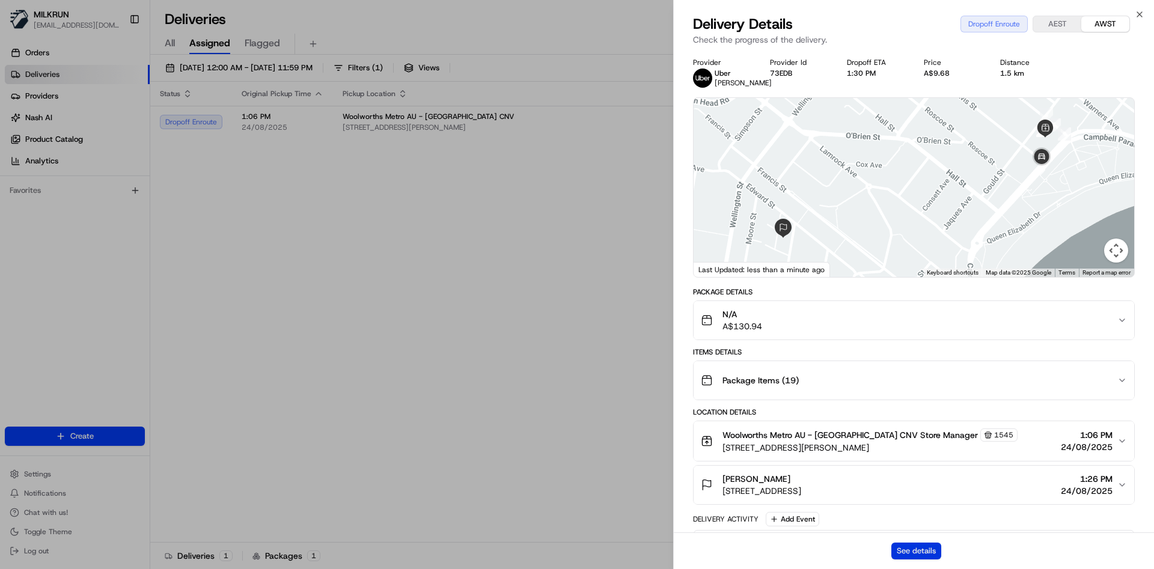
click at [933, 551] on button "See details" at bounding box center [916, 551] width 50 height 17
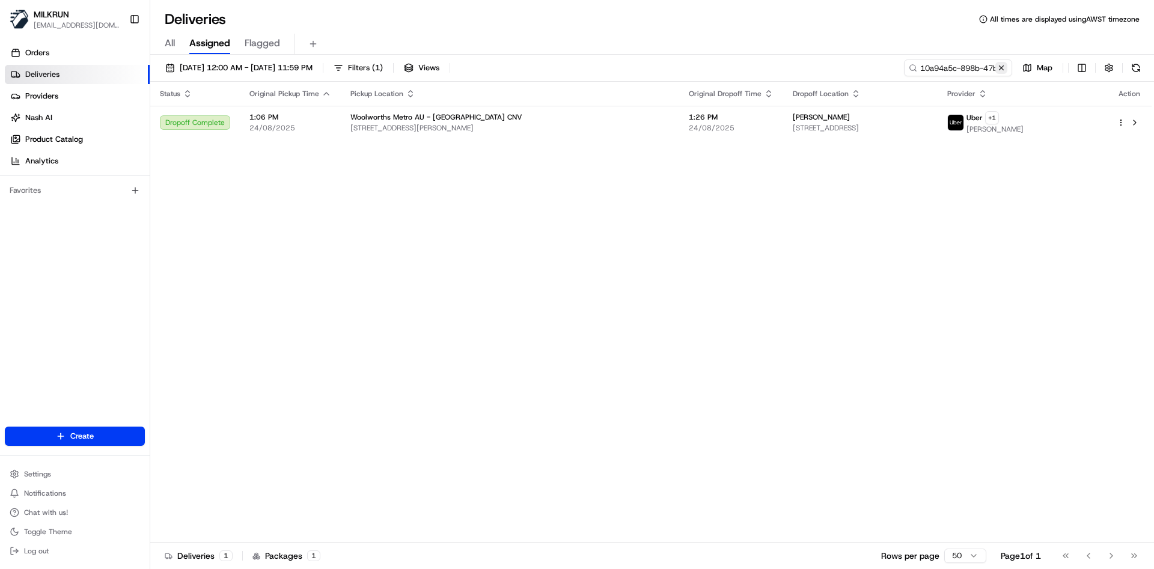
click at [1005, 73] on button at bounding box center [1001, 68] width 12 height 12
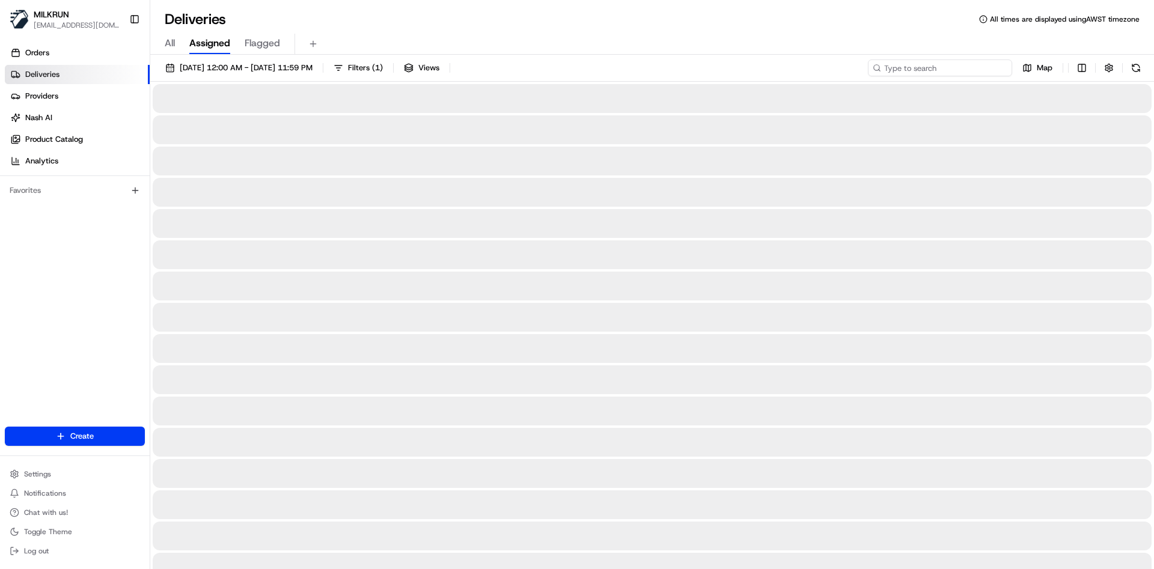
click at [966, 70] on input at bounding box center [940, 67] width 144 height 17
paste input "c5c8d053-8447-4981-b92b-a8902beb1a09"
type input "c5c8d053-8447-4981-b92b-a8902beb1a09"
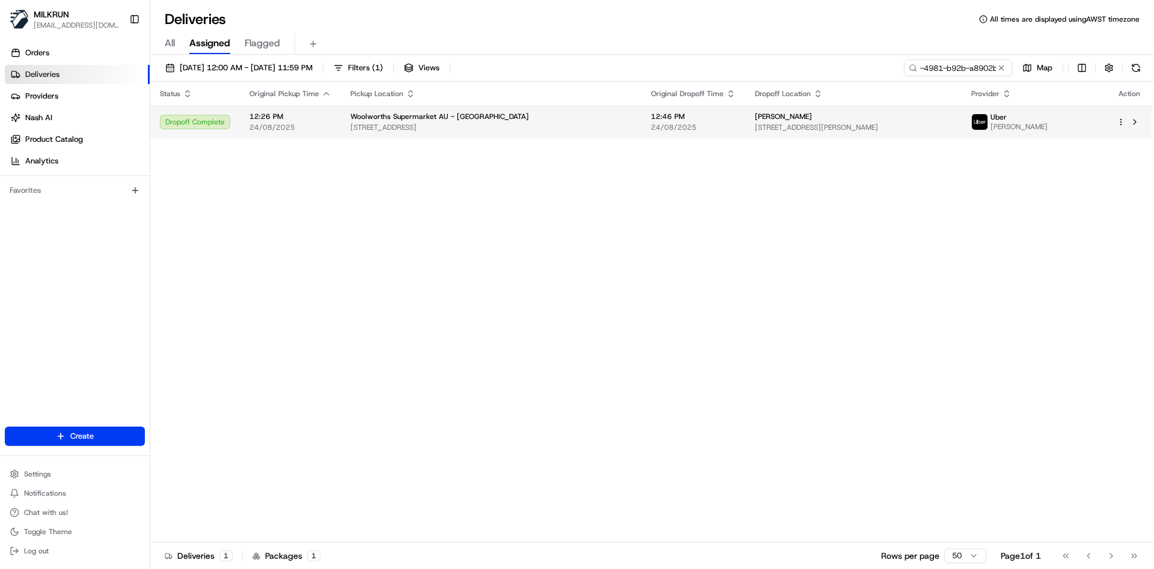
click at [803, 115] on div "Kaleb morris" at bounding box center [853, 117] width 197 height 10
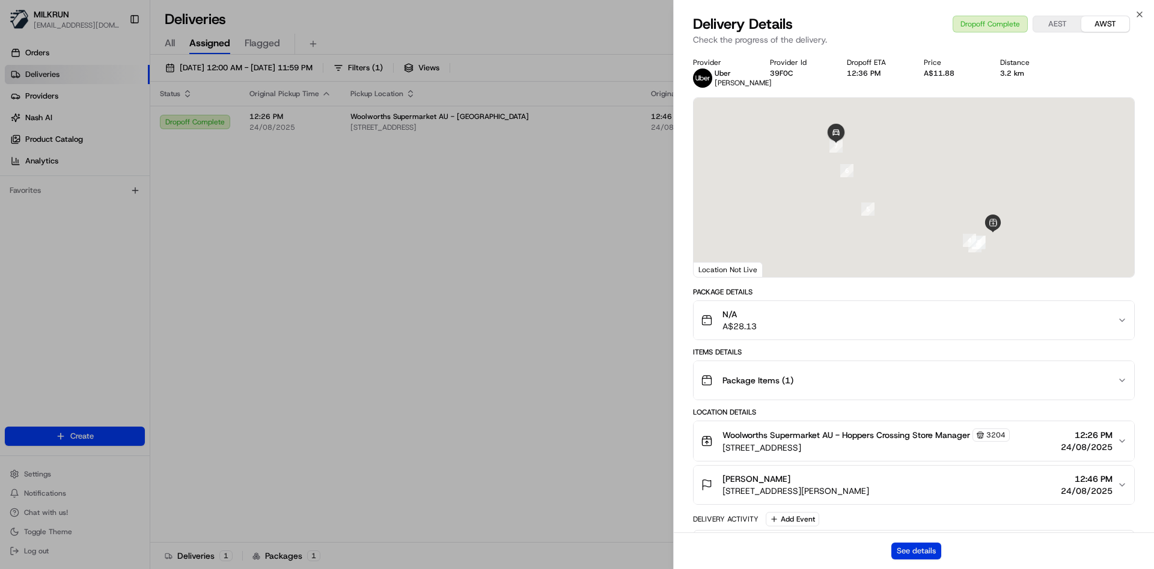
click at [918, 549] on button "See details" at bounding box center [916, 551] width 50 height 17
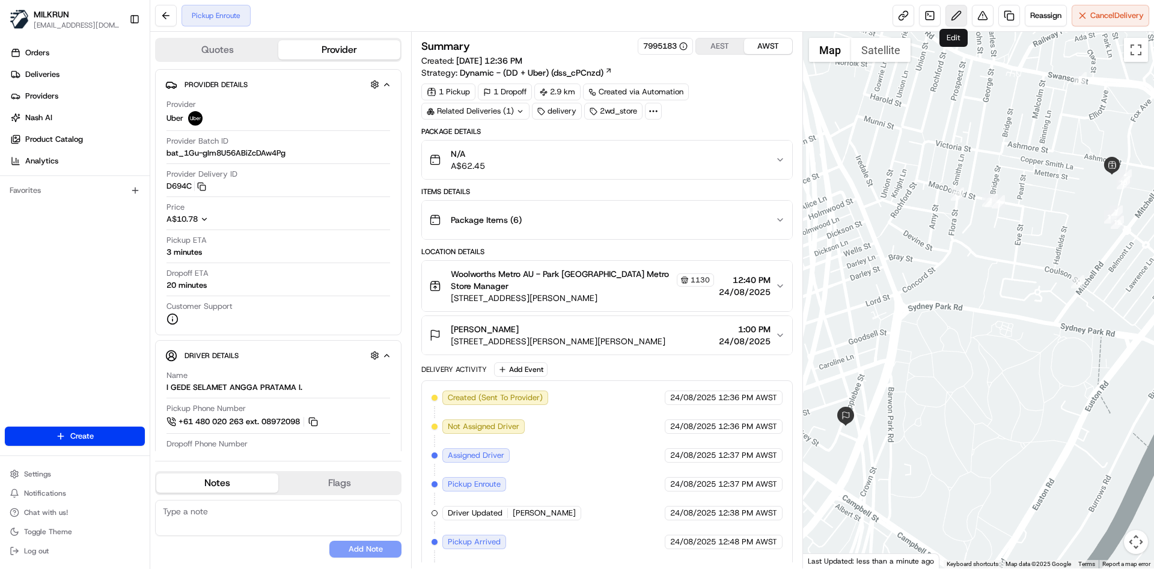
click at [958, 16] on button at bounding box center [956, 16] width 22 height 22
click at [776, 153] on button "N/A A$62.45" at bounding box center [607, 160] width 370 height 38
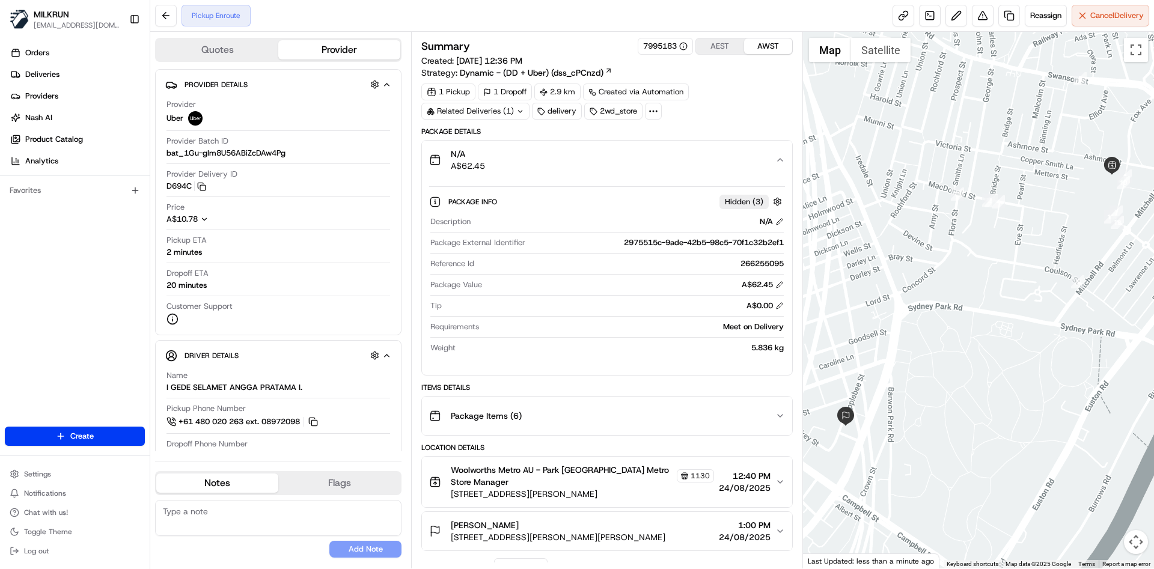
click at [776, 153] on button "N/A A$62.45" at bounding box center [607, 160] width 370 height 38
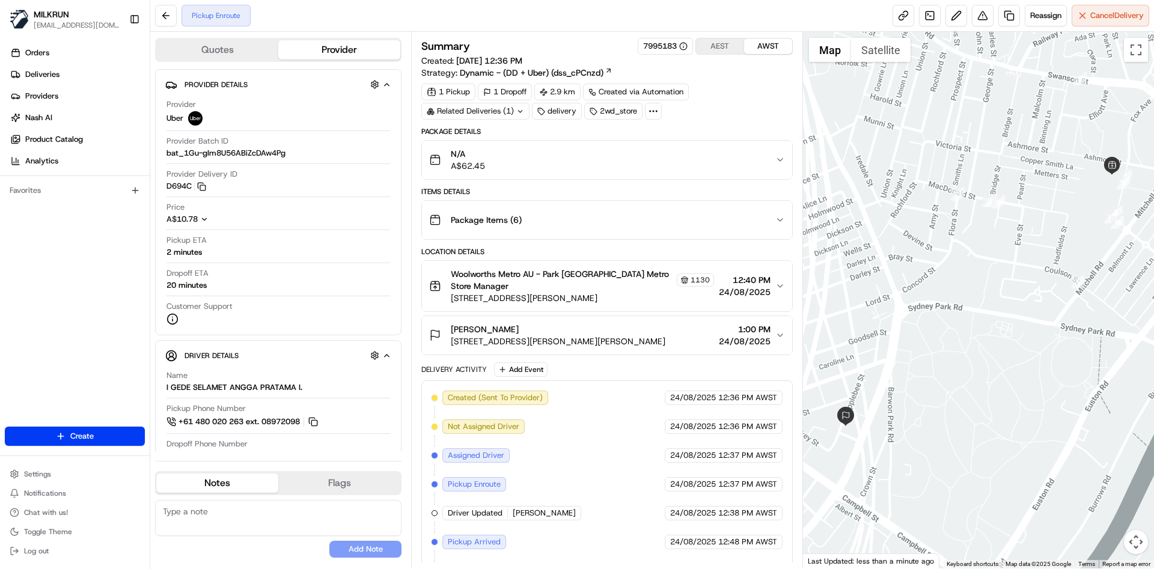
scroll to position [141, 0]
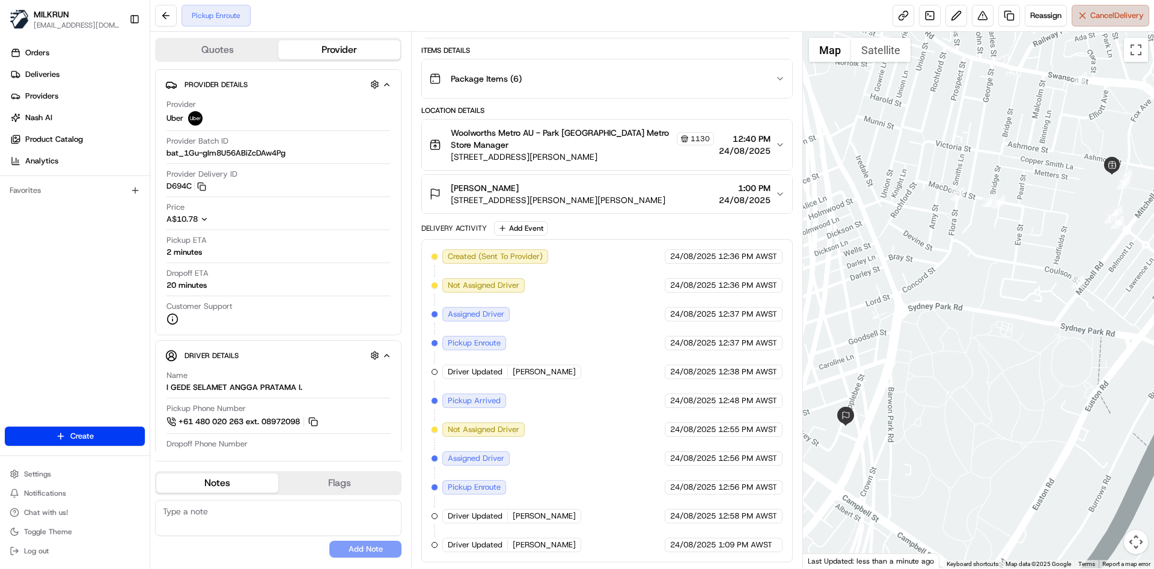
click at [1076, 21] on button "Cancel Delivery" at bounding box center [1111, 16] width 78 height 22
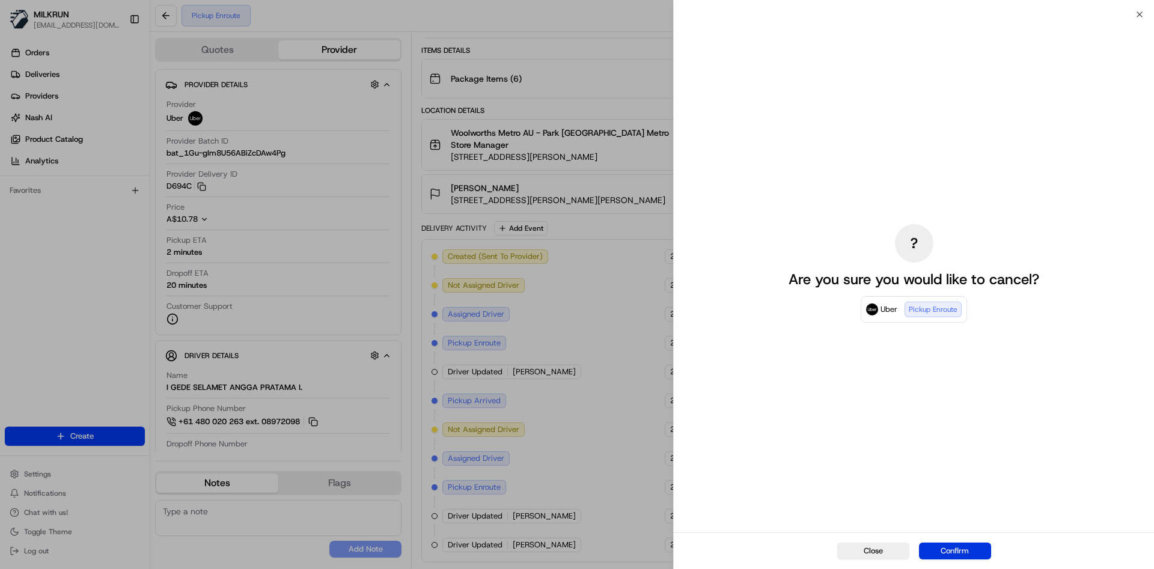
click at [948, 544] on button "Confirm" at bounding box center [955, 551] width 72 height 17
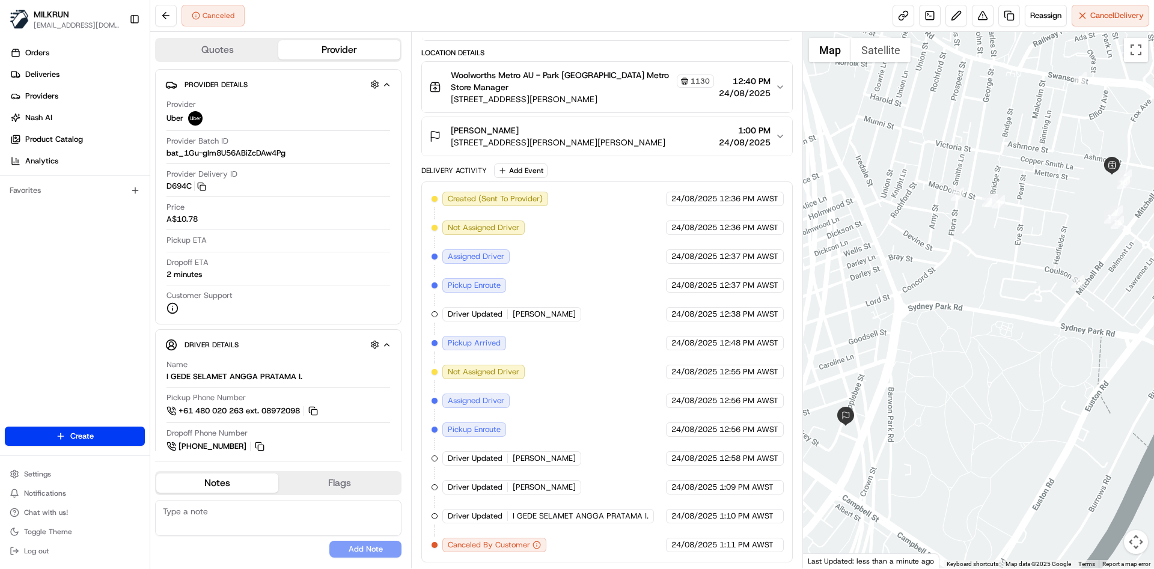
scroll to position [0, 0]
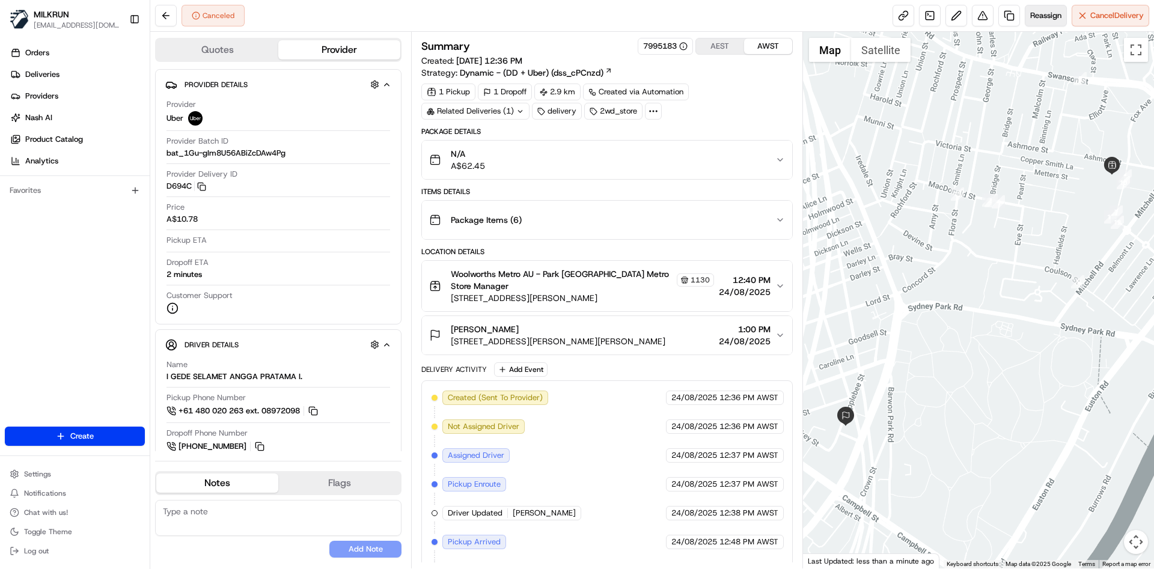
click at [1044, 23] on button "Reassign" at bounding box center [1046, 16] width 42 height 22
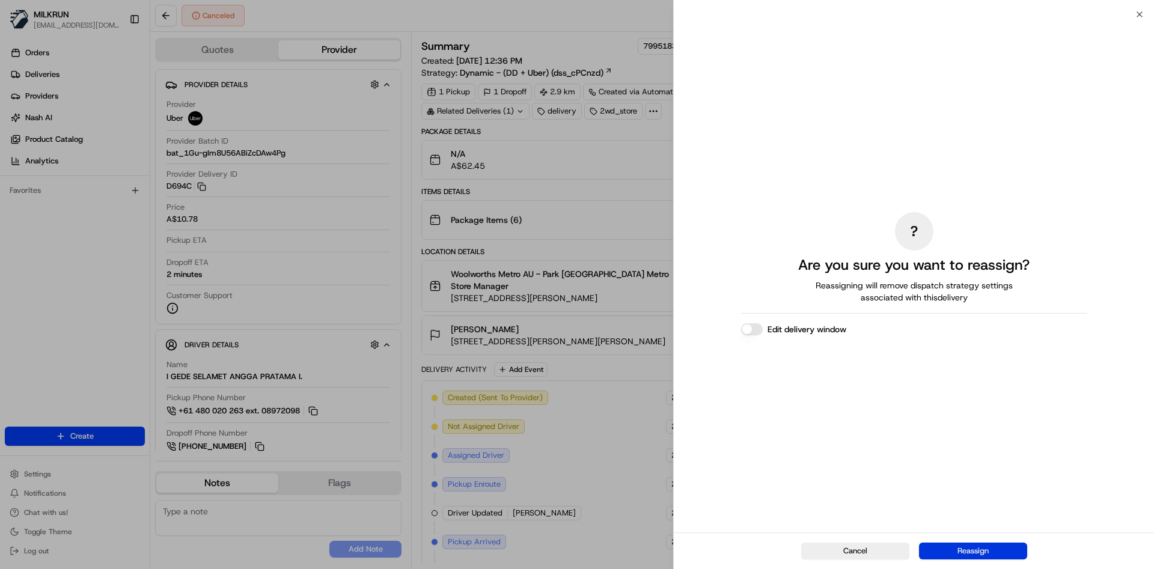
click at [985, 552] on button "Reassign" at bounding box center [973, 551] width 108 height 17
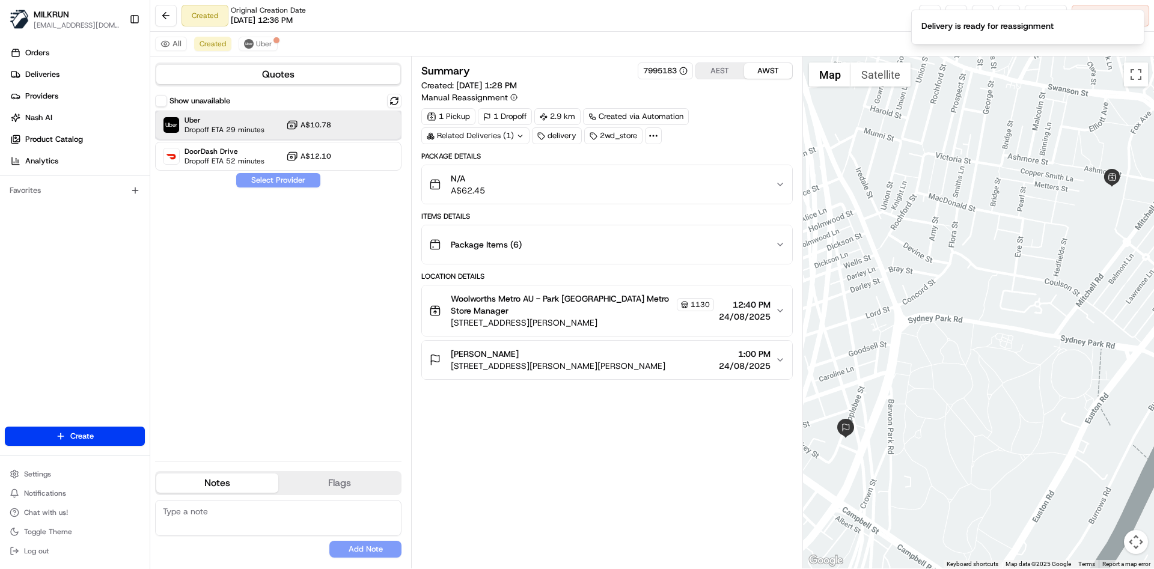
click at [260, 122] on span "Uber" at bounding box center [224, 120] width 80 height 10
click at [277, 178] on button "Assign Provider" at bounding box center [278, 180] width 85 height 14
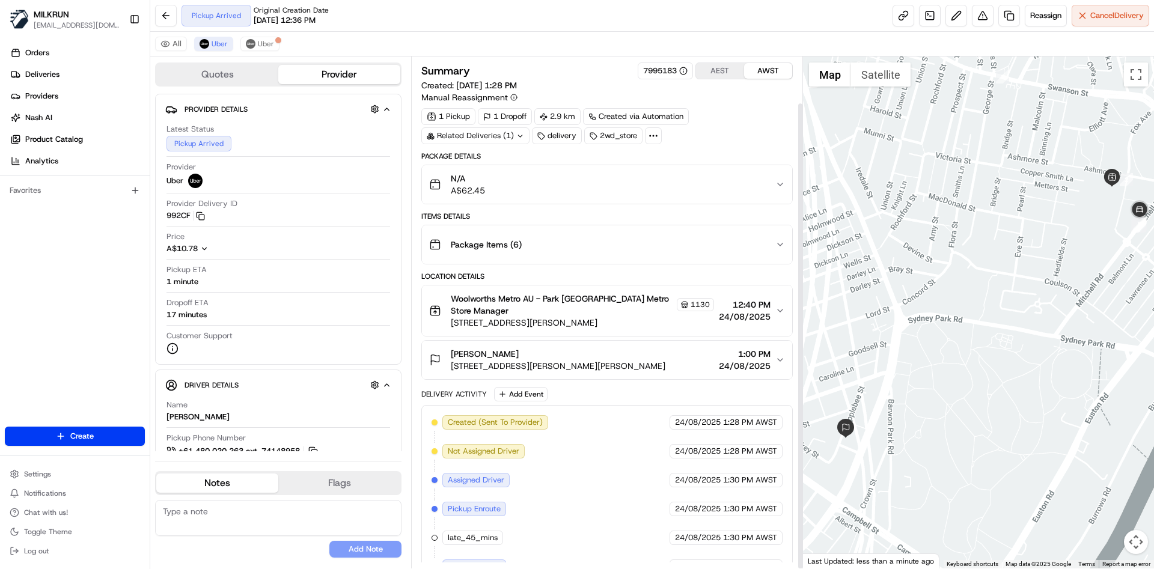
scroll to position [50, 0]
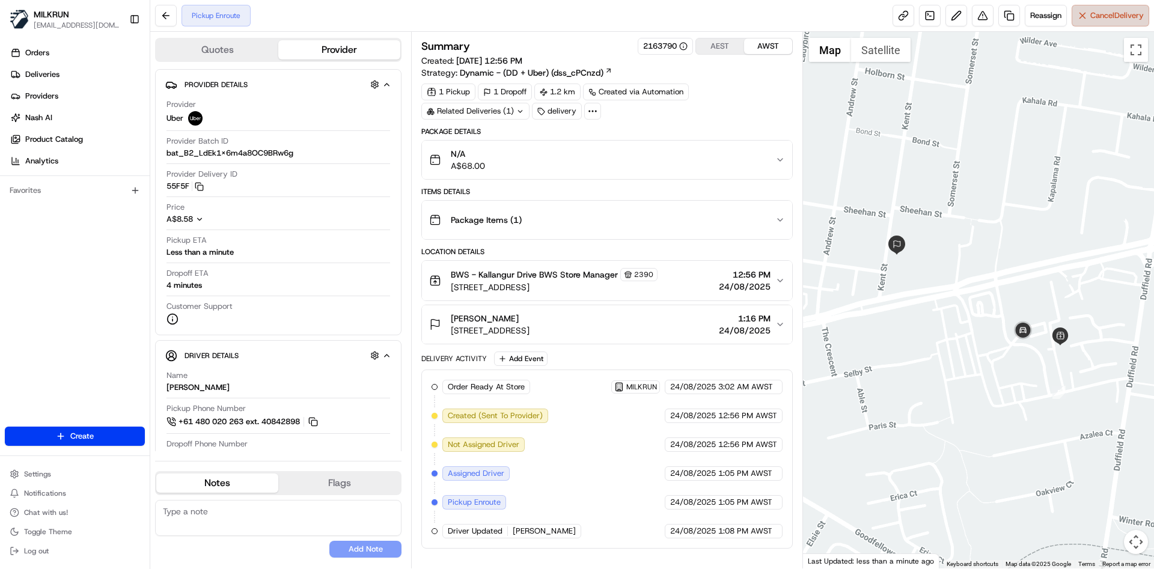
click at [1103, 11] on span "Cancel Delivery" at bounding box center [1116, 15] width 53 height 11
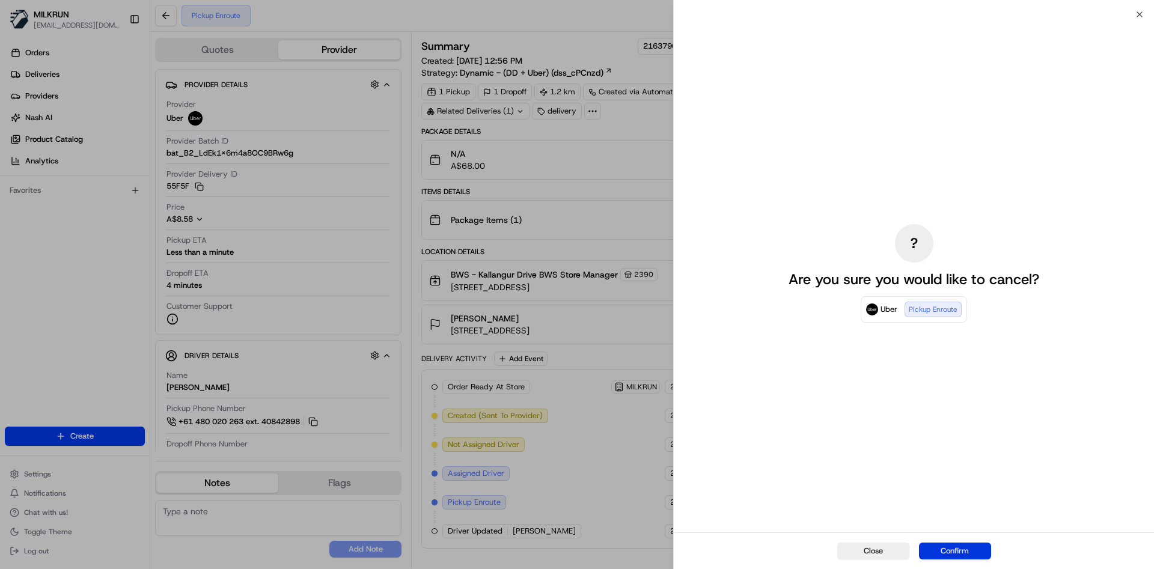
click at [971, 543] on button "Confirm" at bounding box center [955, 551] width 72 height 17
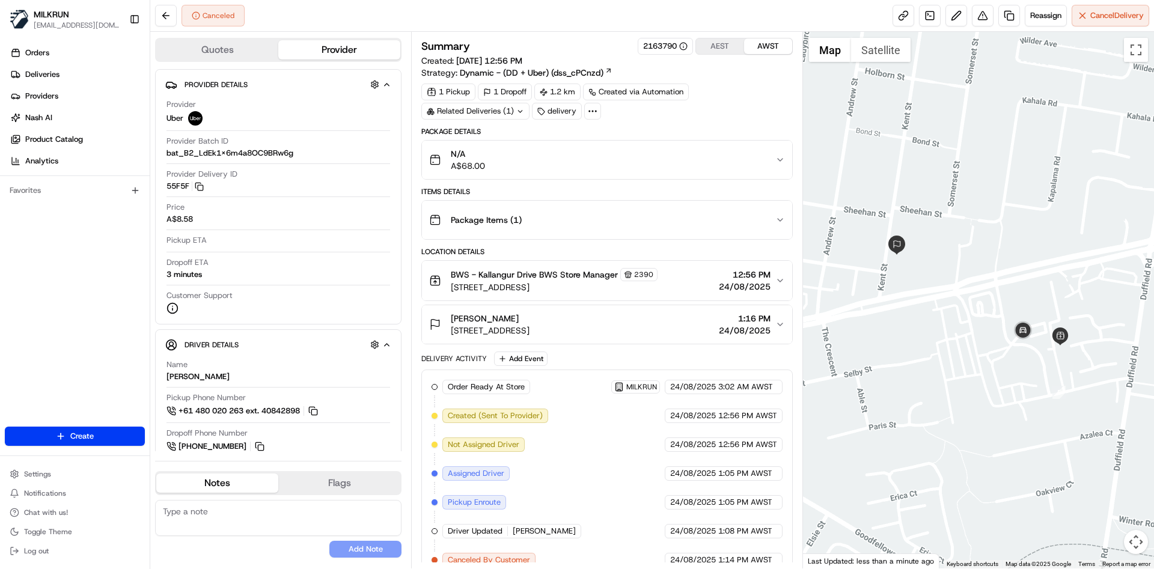
scroll to position [15, 0]
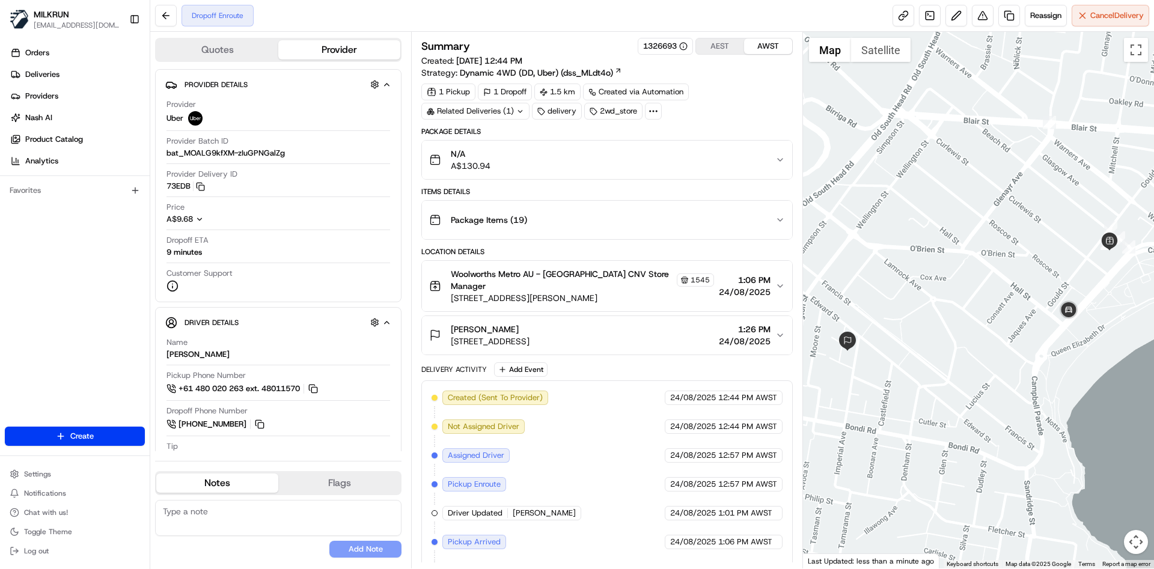
click at [1047, 28] on div "Dropoff Enroute Reassign Cancel Delivery" at bounding box center [652, 16] width 1004 height 32
click at [1046, 22] on button "Reassign" at bounding box center [1046, 16] width 42 height 22
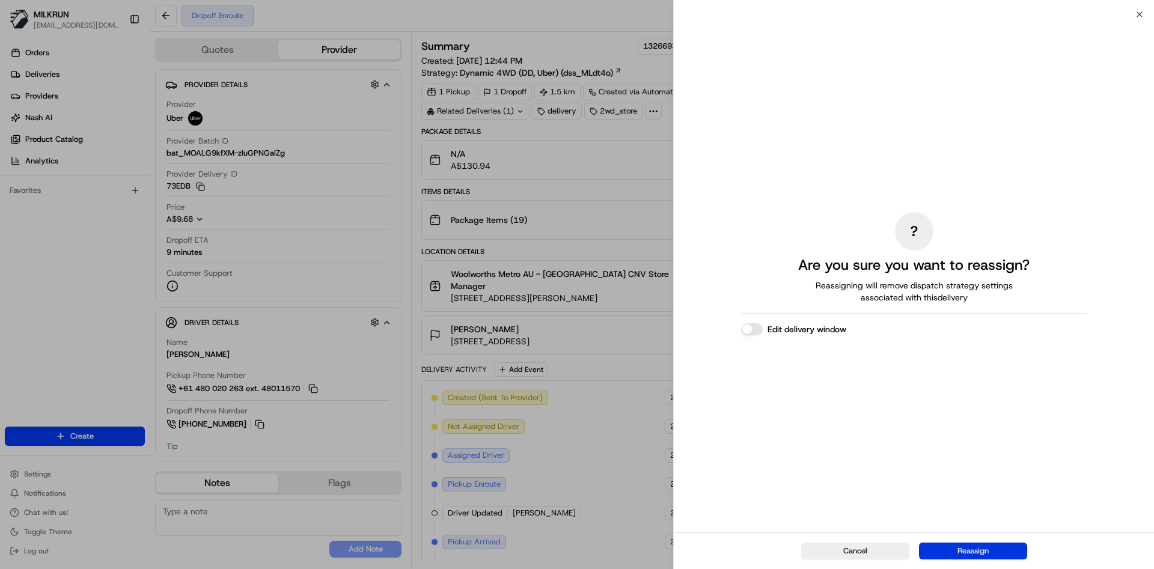
click at [987, 553] on button "Reassign" at bounding box center [973, 551] width 108 height 17
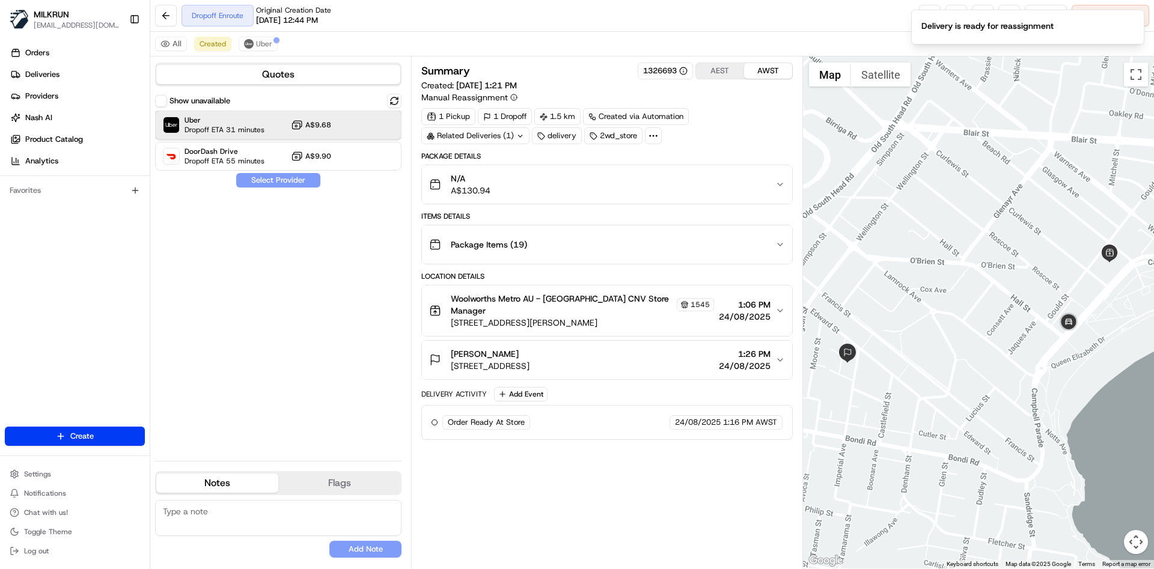
click at [198, 121] on span "Uber" at bounding box center [224, 120] width 80 height 10
click at [275, 180] on button "Assign Provider" at bounding box center [278, 180] width 85 height 14
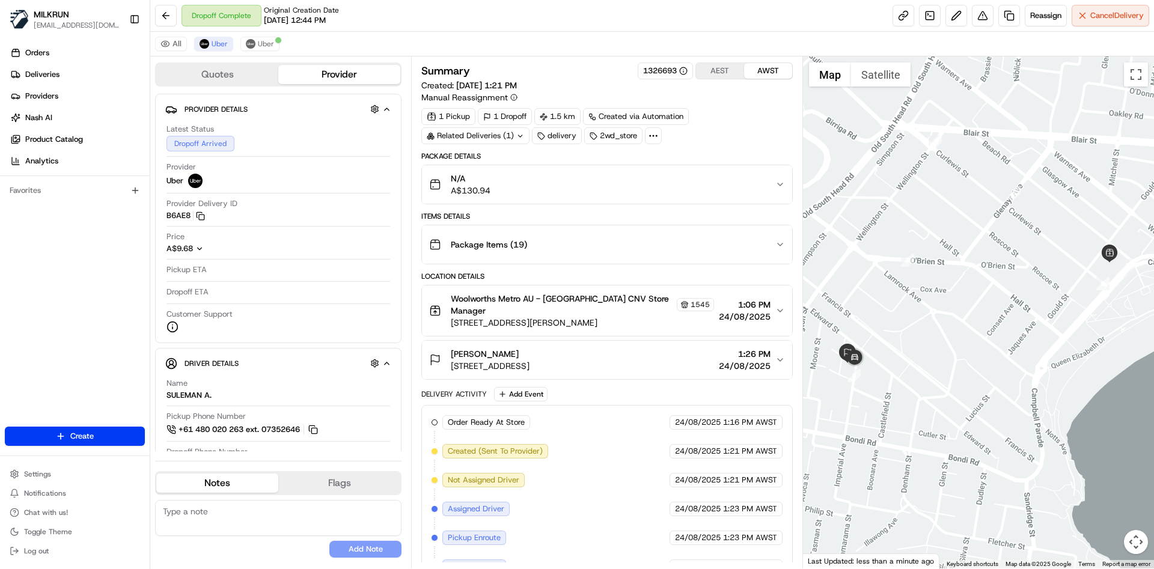
scroll to position [126, 0]
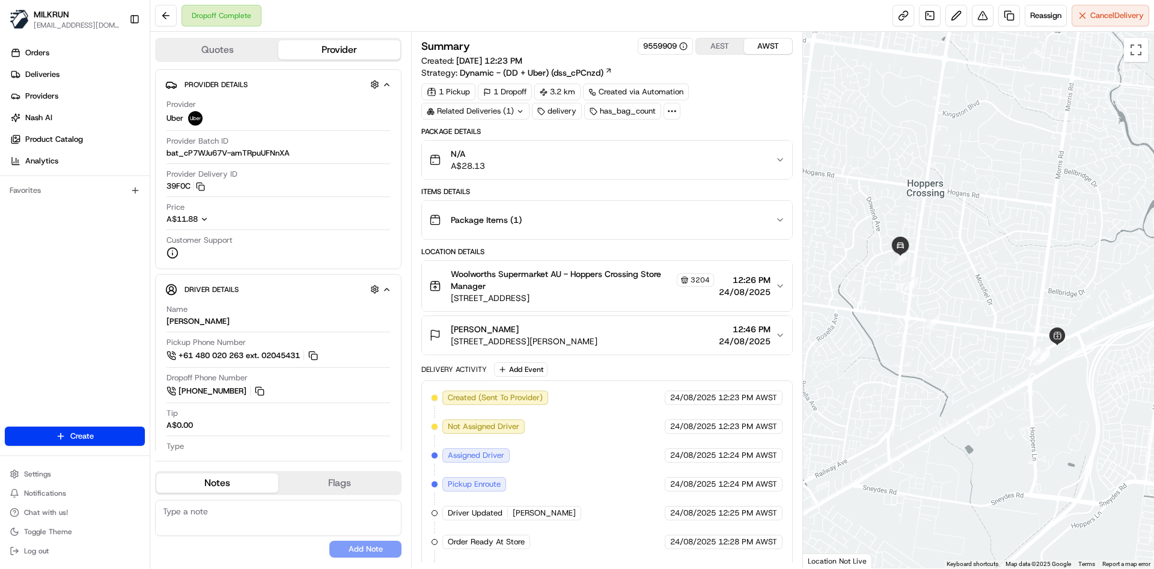
click at [745, 142] on button "N/A A$28.13" at bounding box center [607, 160] width 370 height 38
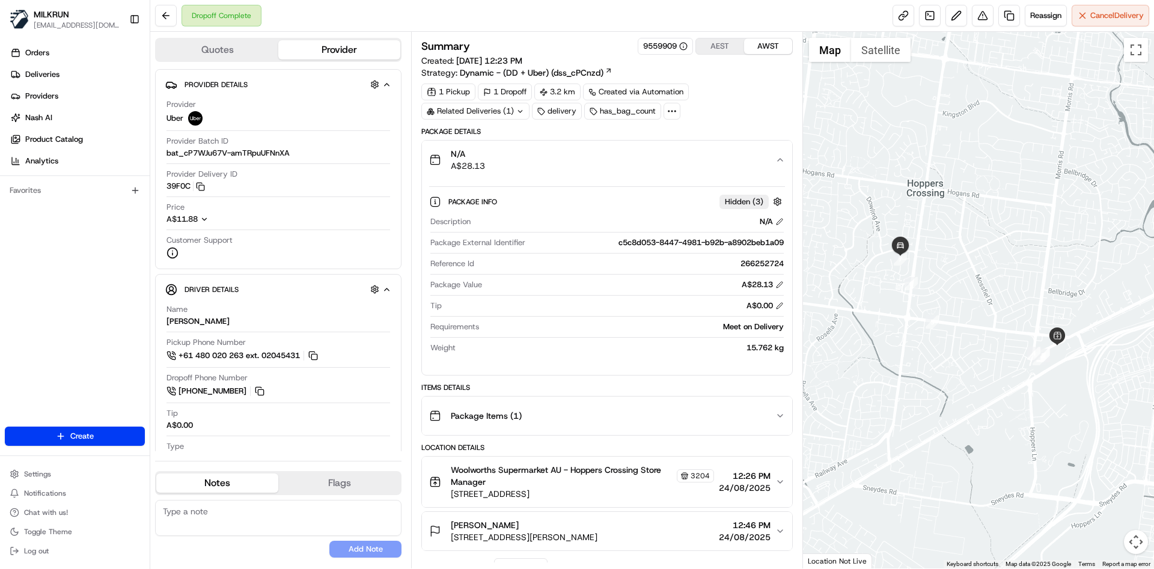
click at [745, 142] on button "N/A A$28.13" at bounding box center [607, 160] width 370 height 38
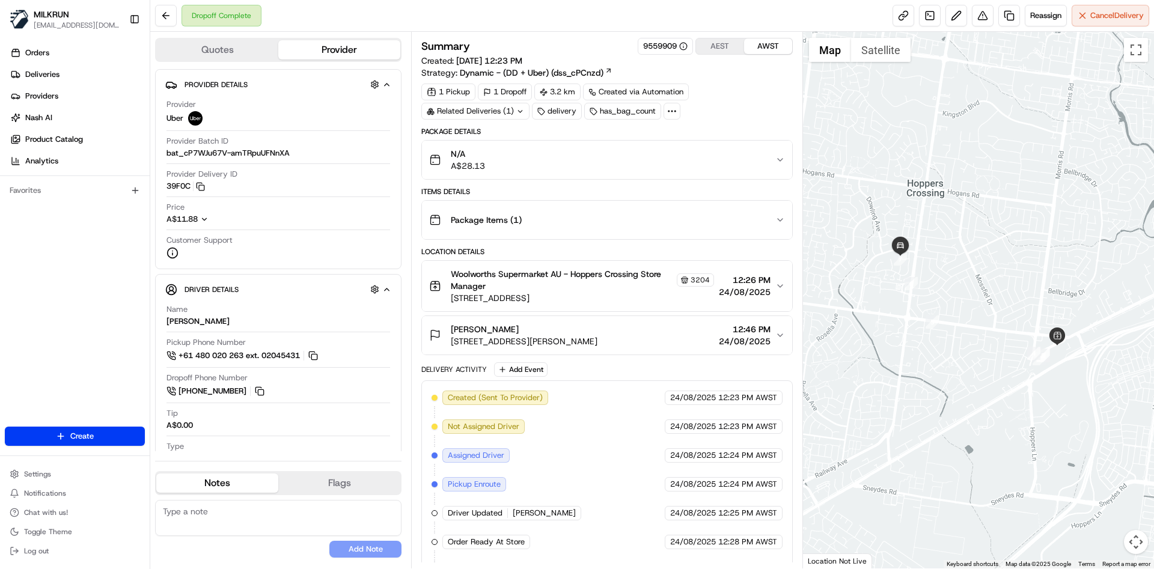
scroll to position [141, 0]
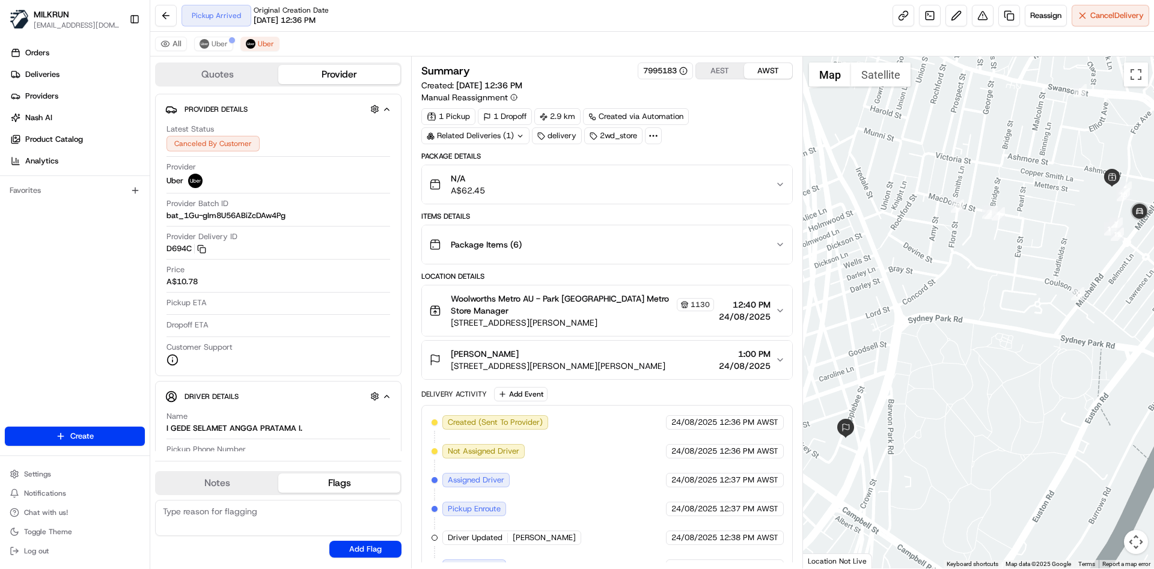
scroll to position [252, 0]
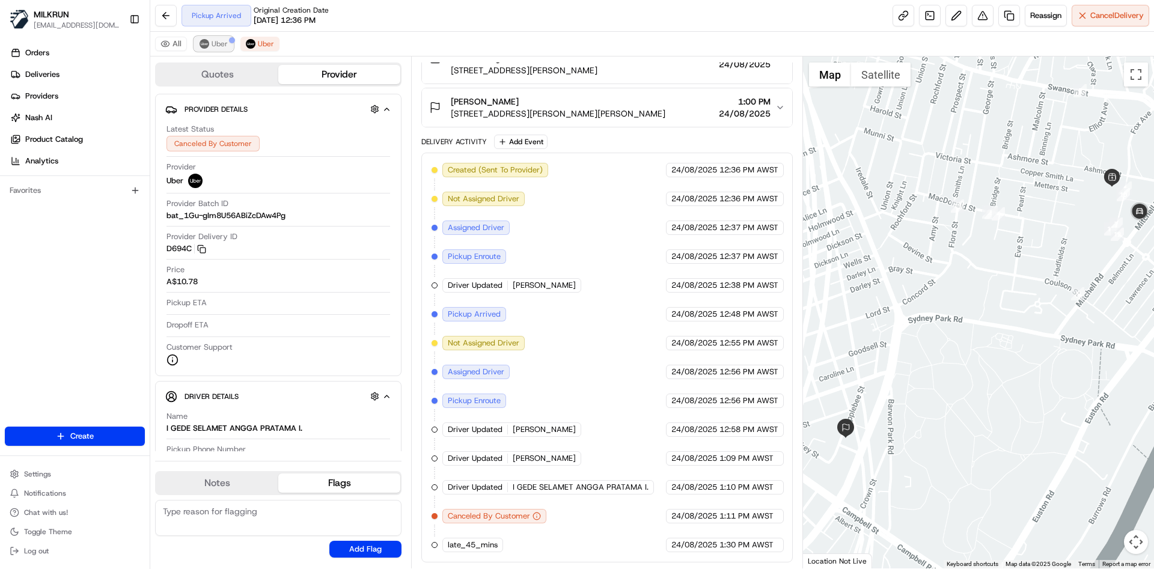
click at [212, 41] on span "Uber" at bounding box center [220, 44] width 16 height 10
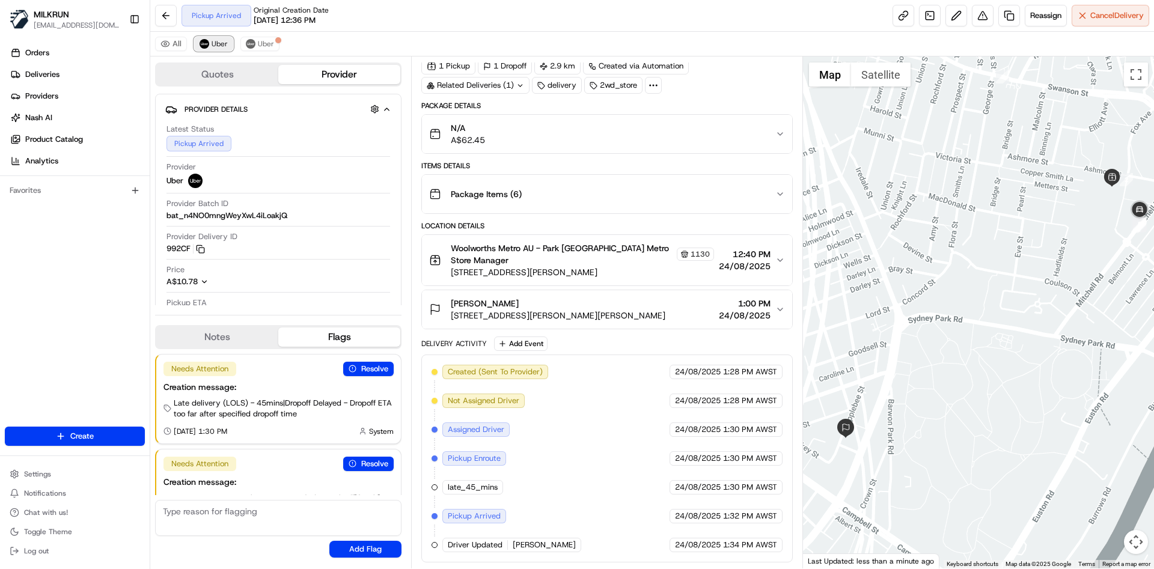
scroll to position [50, 0]
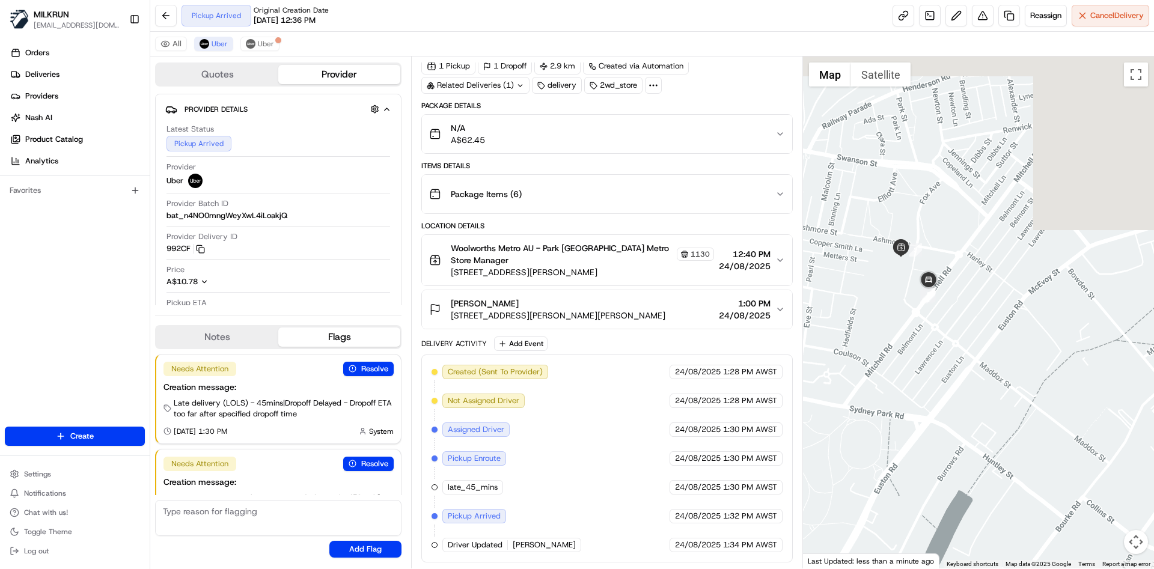
drag, startPoint x: 1114, startPoint y: 376, endPoint x: 895, endPoint y: 446, distance: 229.8
click at [895, 446] on div at bounding box center [979, 312] width 352 height 512
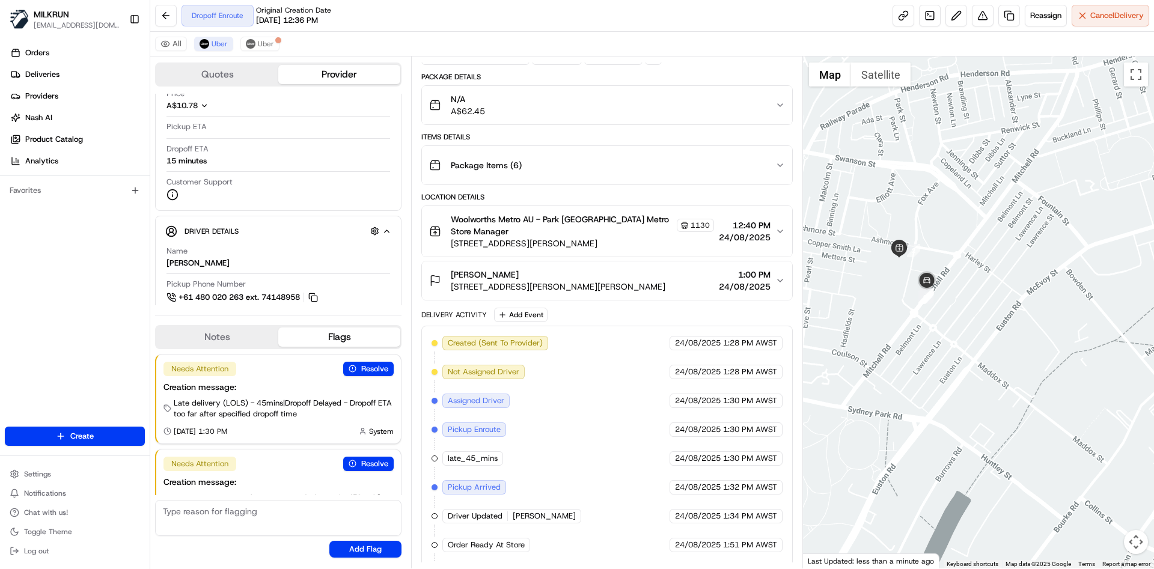
scroll to position [137, 0]
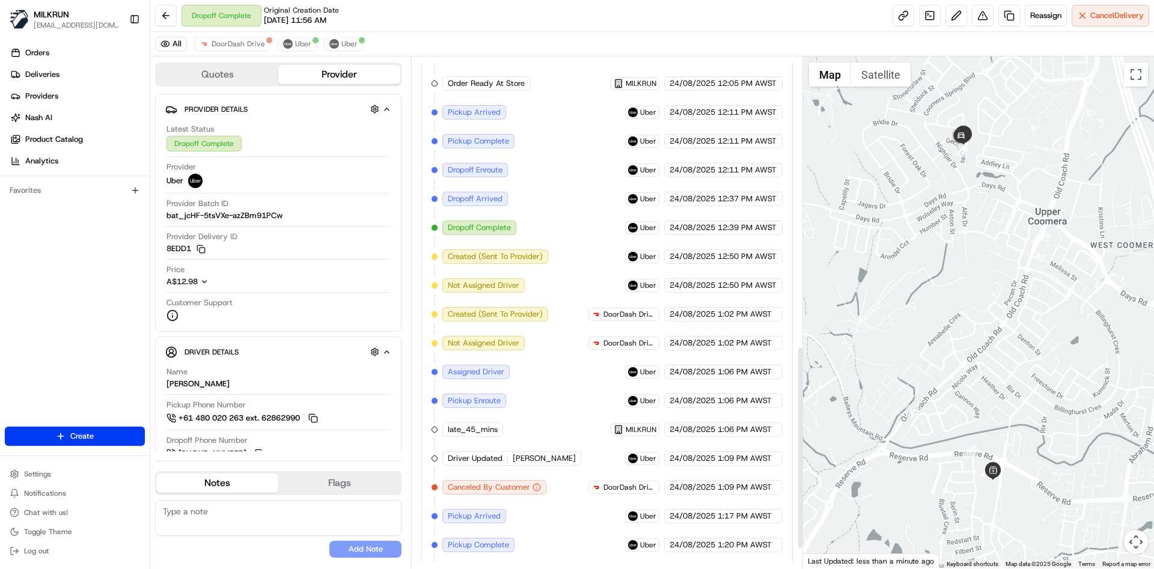
scroll to position [779, 0]
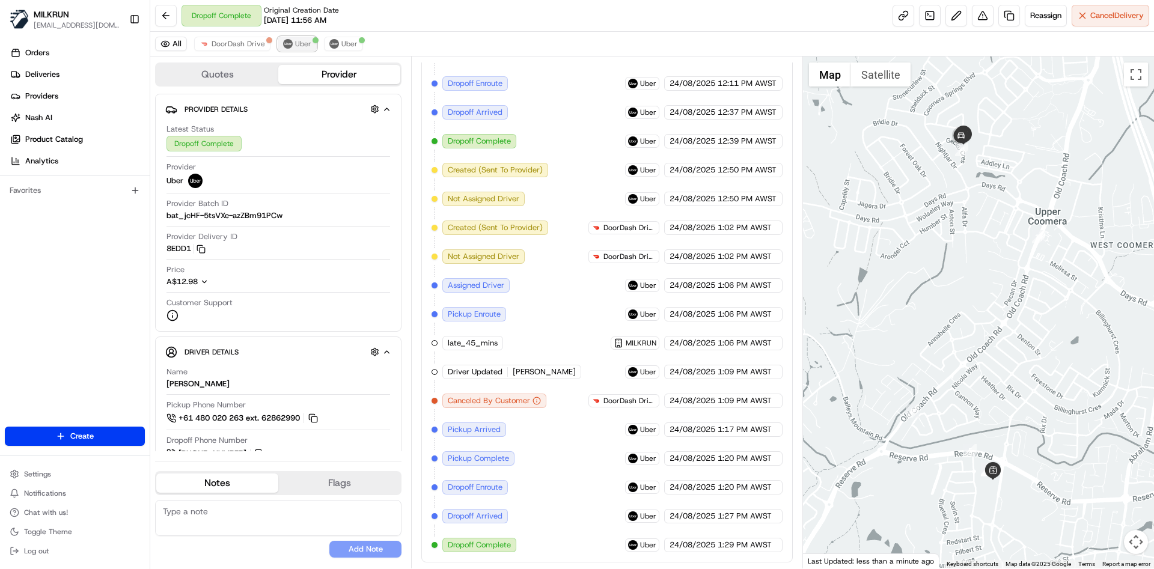
click at [295, 46] on span "Uber" at bounding box center [303, 44] width 16 height 10
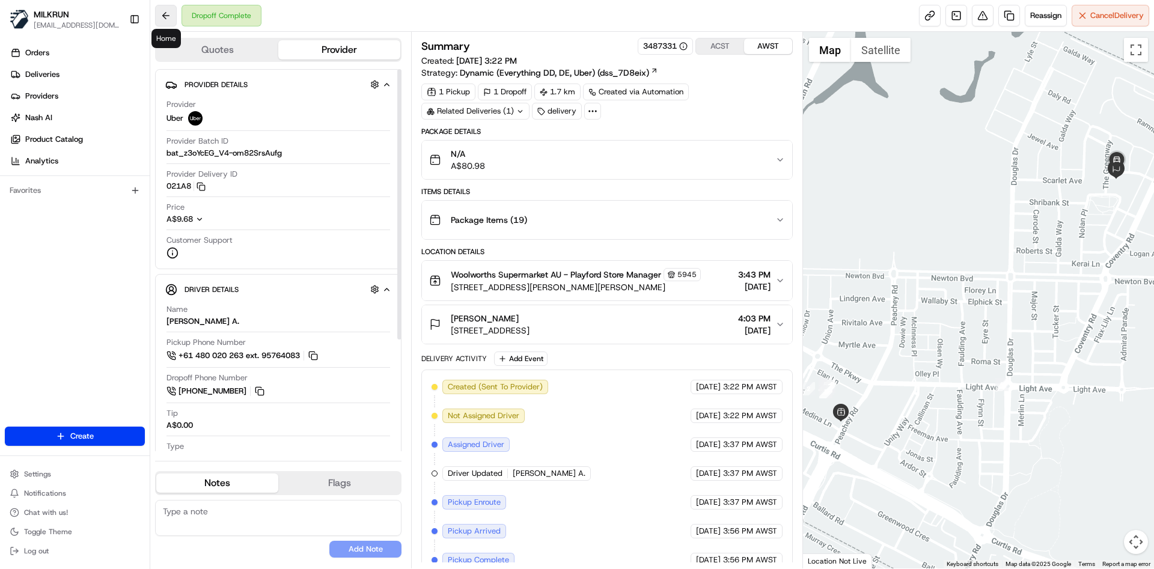
click at [175, 16] on button at bounding box center [166, 16] width 22 height 22
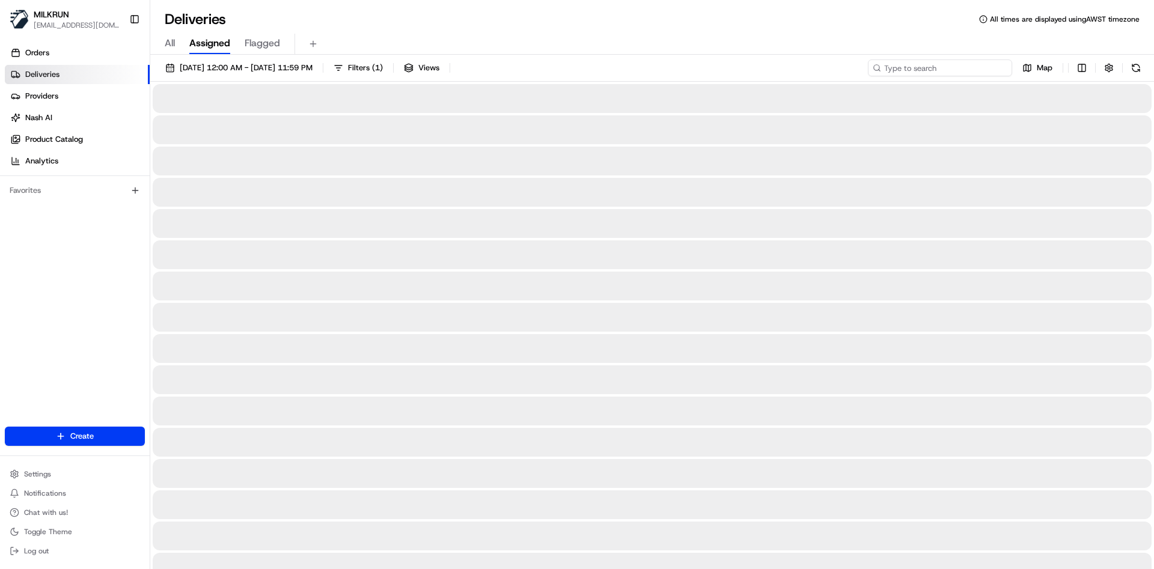
click at [960, 61] on input at bounding box center [940, 67] width 144 height 17
paste input "cead11b0-4ec7-4c9a-8b14-63103a155d5a"
type input "cead11b0-4ec7-4c9a-8b14-63103a155d5a"
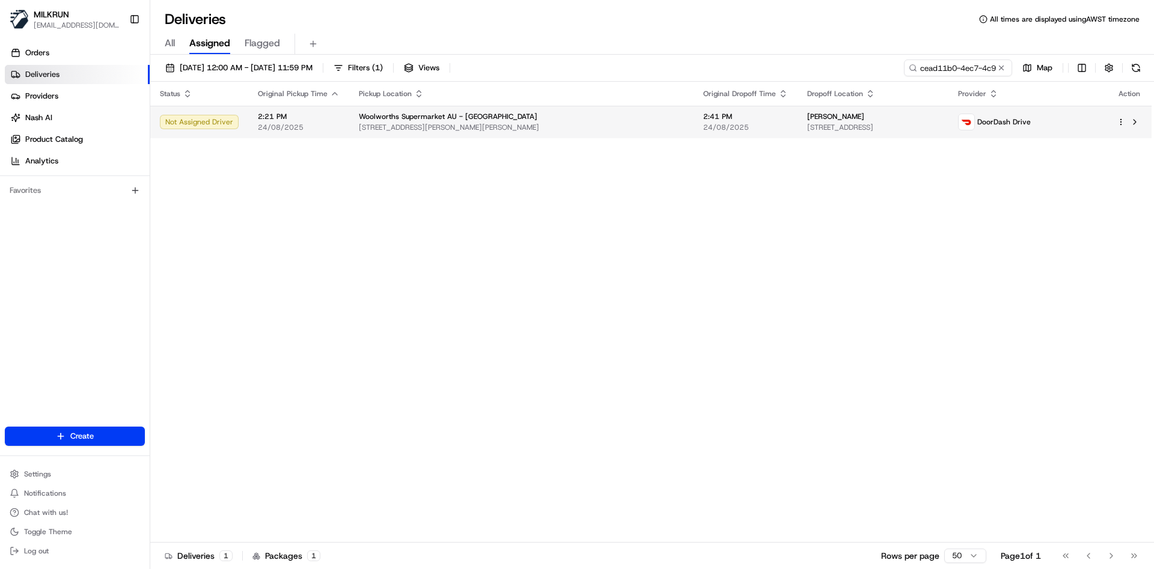
click at [814, 135] on td "Emily rose 13 Bursaria Ave, Munno Para, SA 5115, AU" at bounding box center [872, 122] width 150 height 32
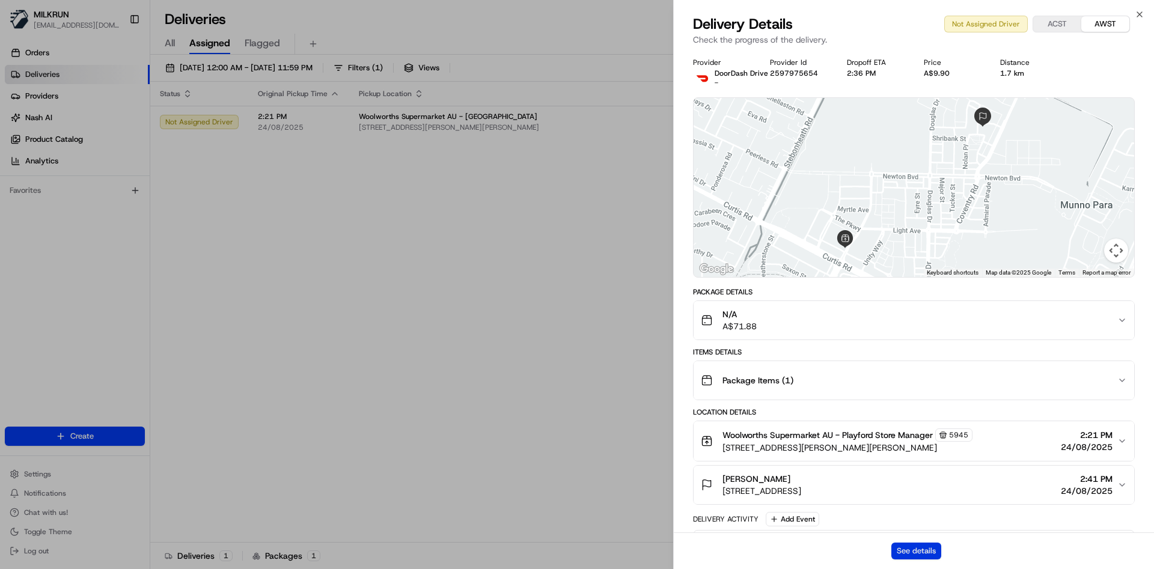
click at [927, 551] on button "See details" at bounding box center [916, 551] width 50 height 17
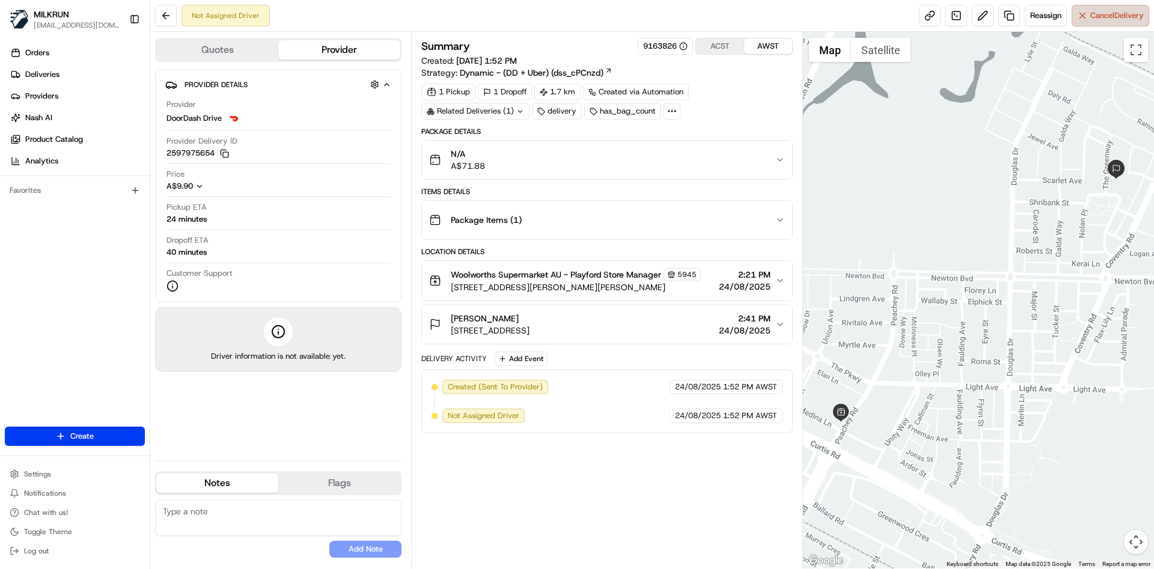
click at [1114, 13] on span "Cancel Delivery" at bounding box center [1116, 15] width 53 height 11
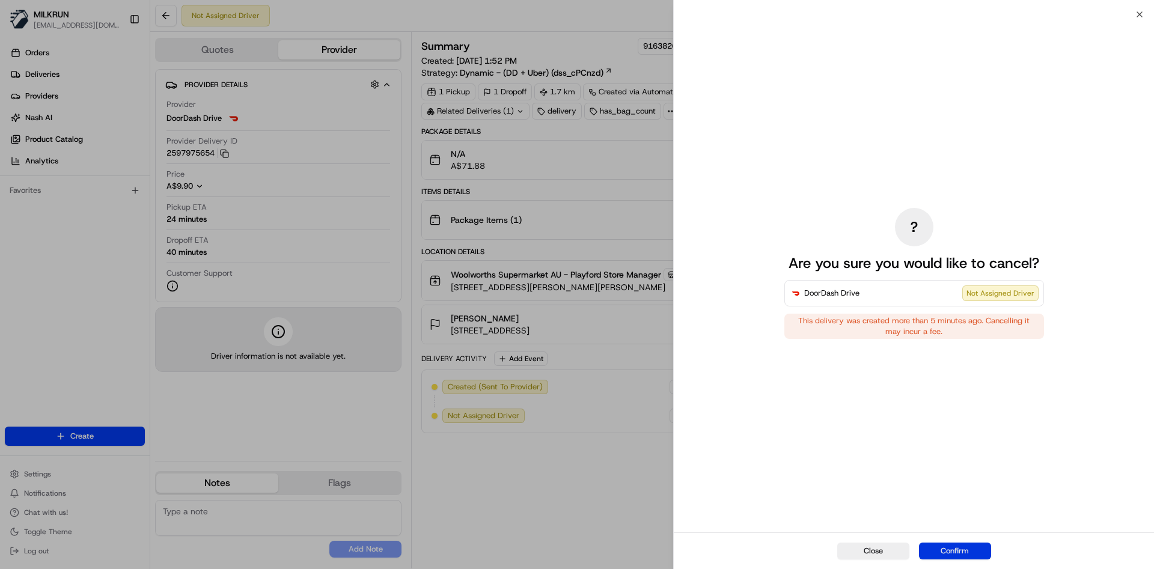
click at [953, 543] on button "Confirm" at bounding box center [955, 551] width 72 height 17
